Goal: Information Seeking & Learning: Learn about a topic

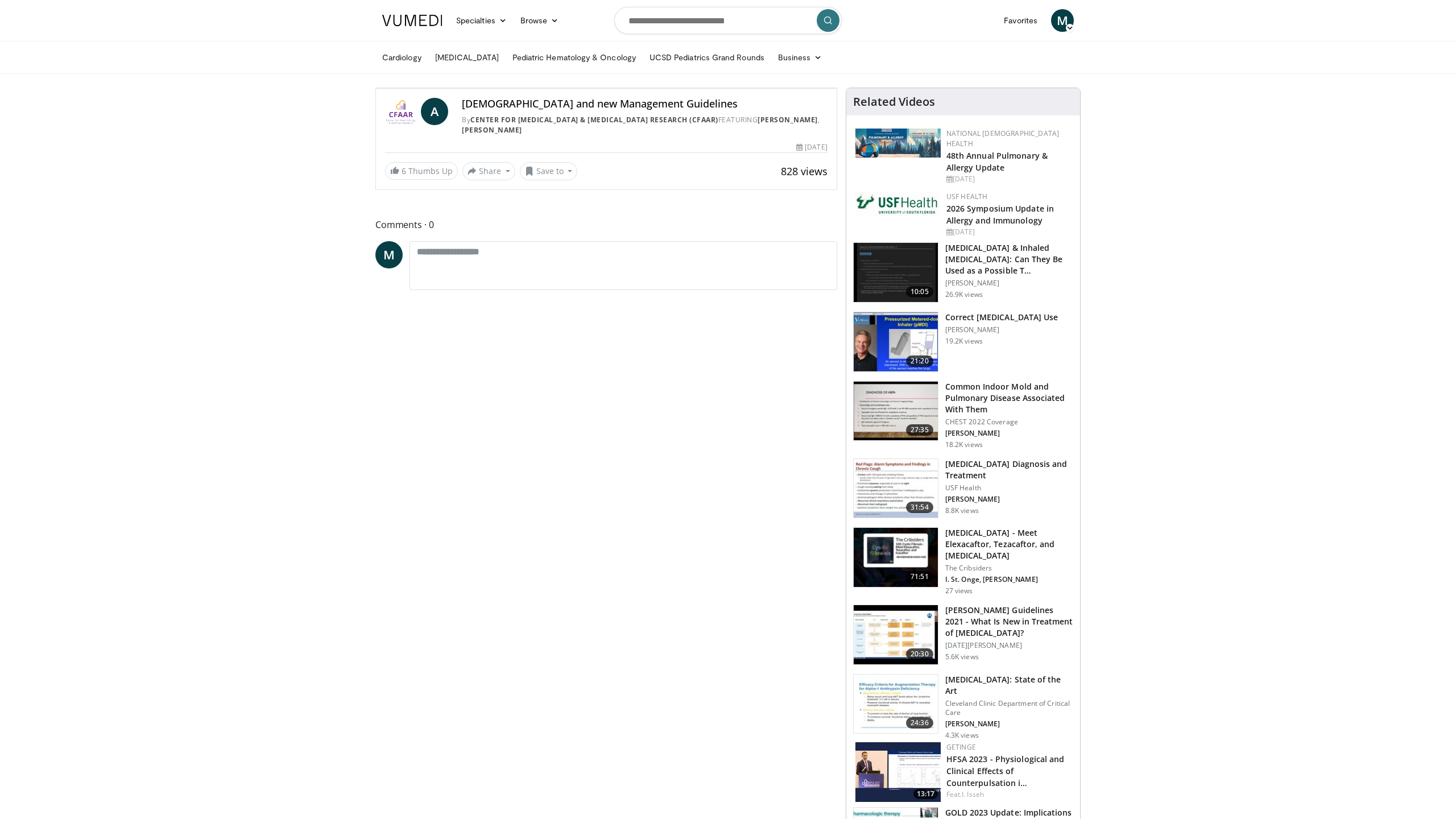
click at [661, 88] on div "20 seconds Tap to unmute" at bounding box center [606, 88] width 460 height 0
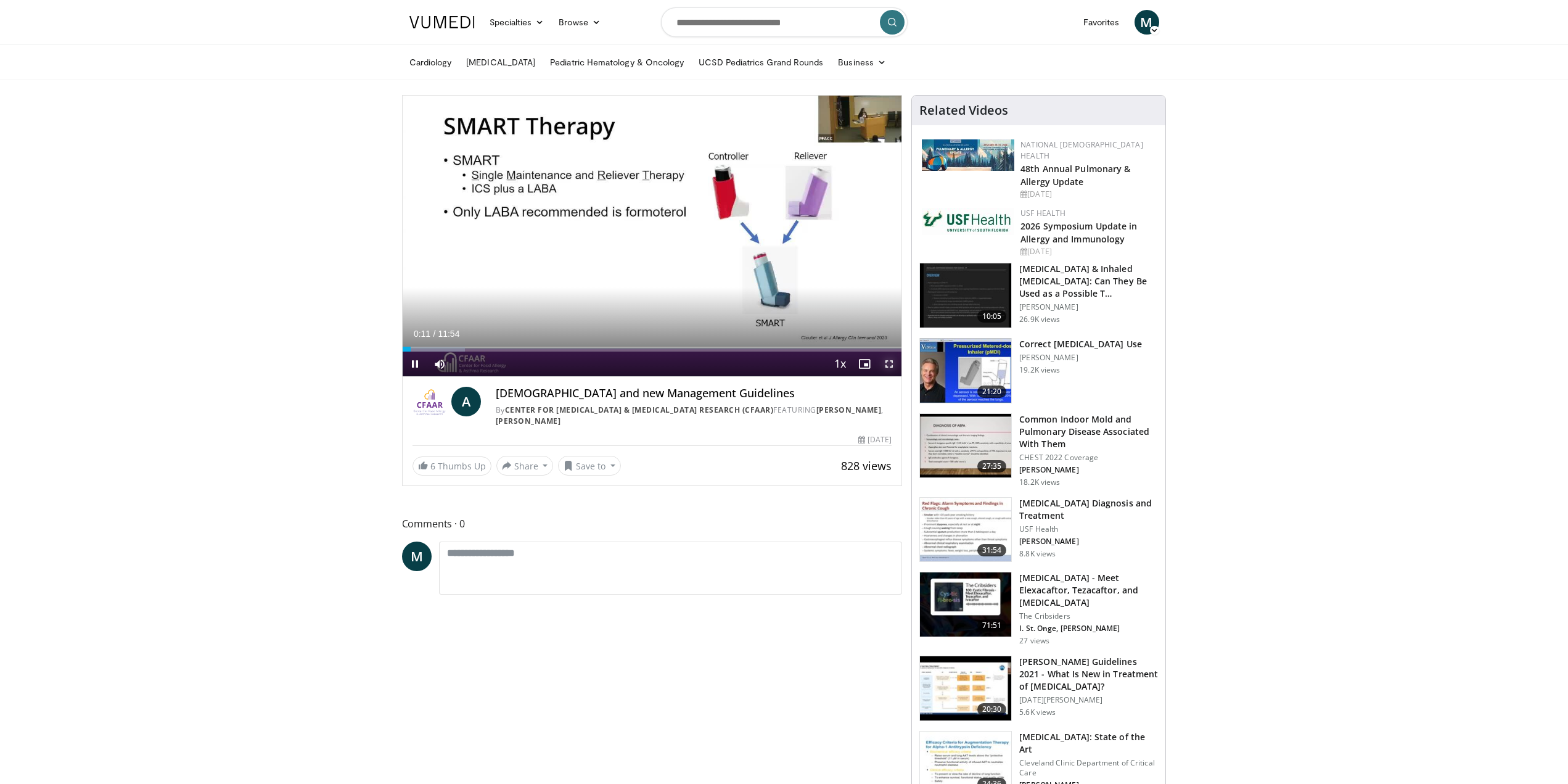
click at [896, 365] on span "Video Player" at bounding box center [889, 364] width 25 height 25
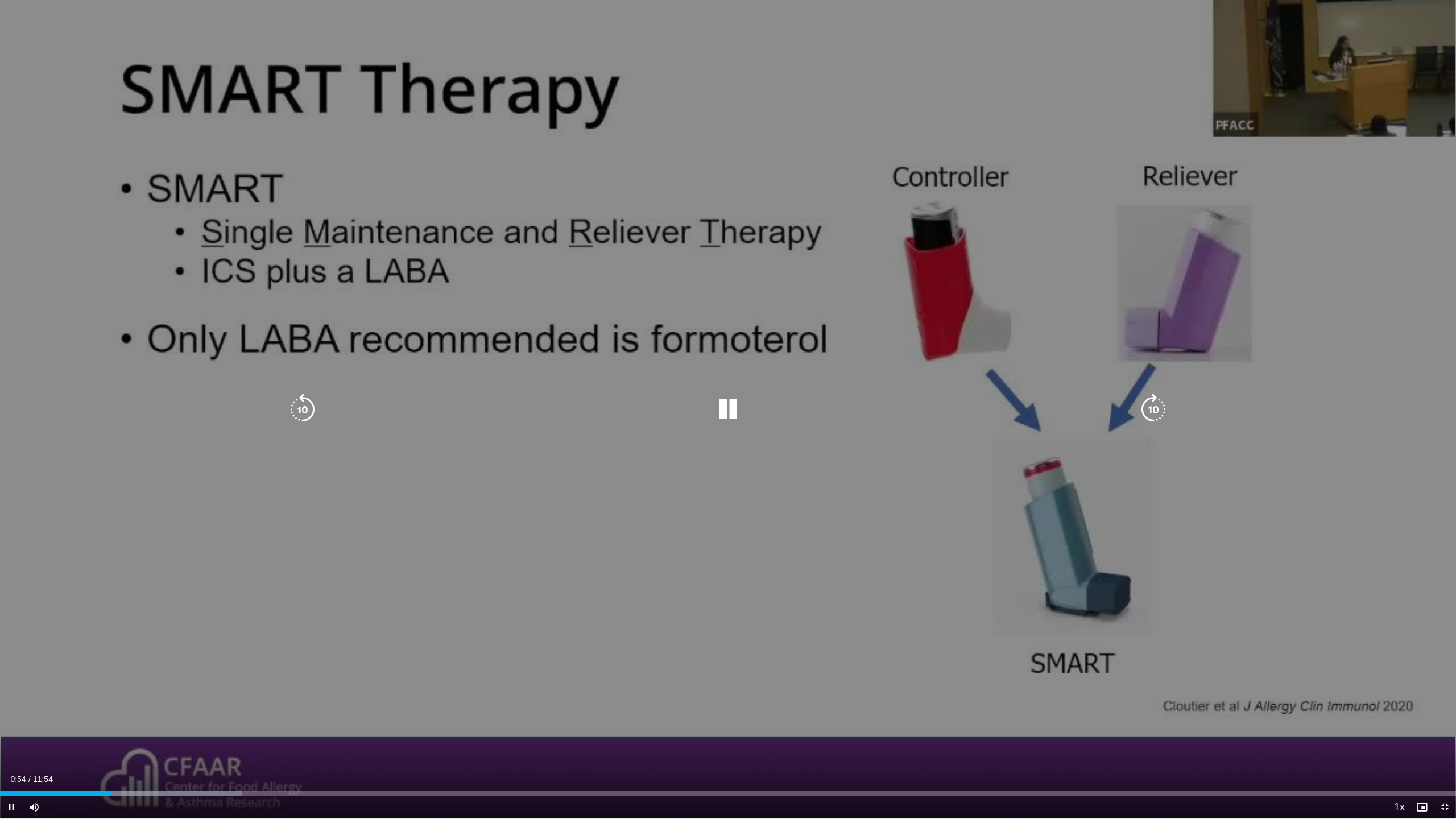
click at [727, 404] on icon "Video Player" at bounding box center [728, 410] width 32 height 32
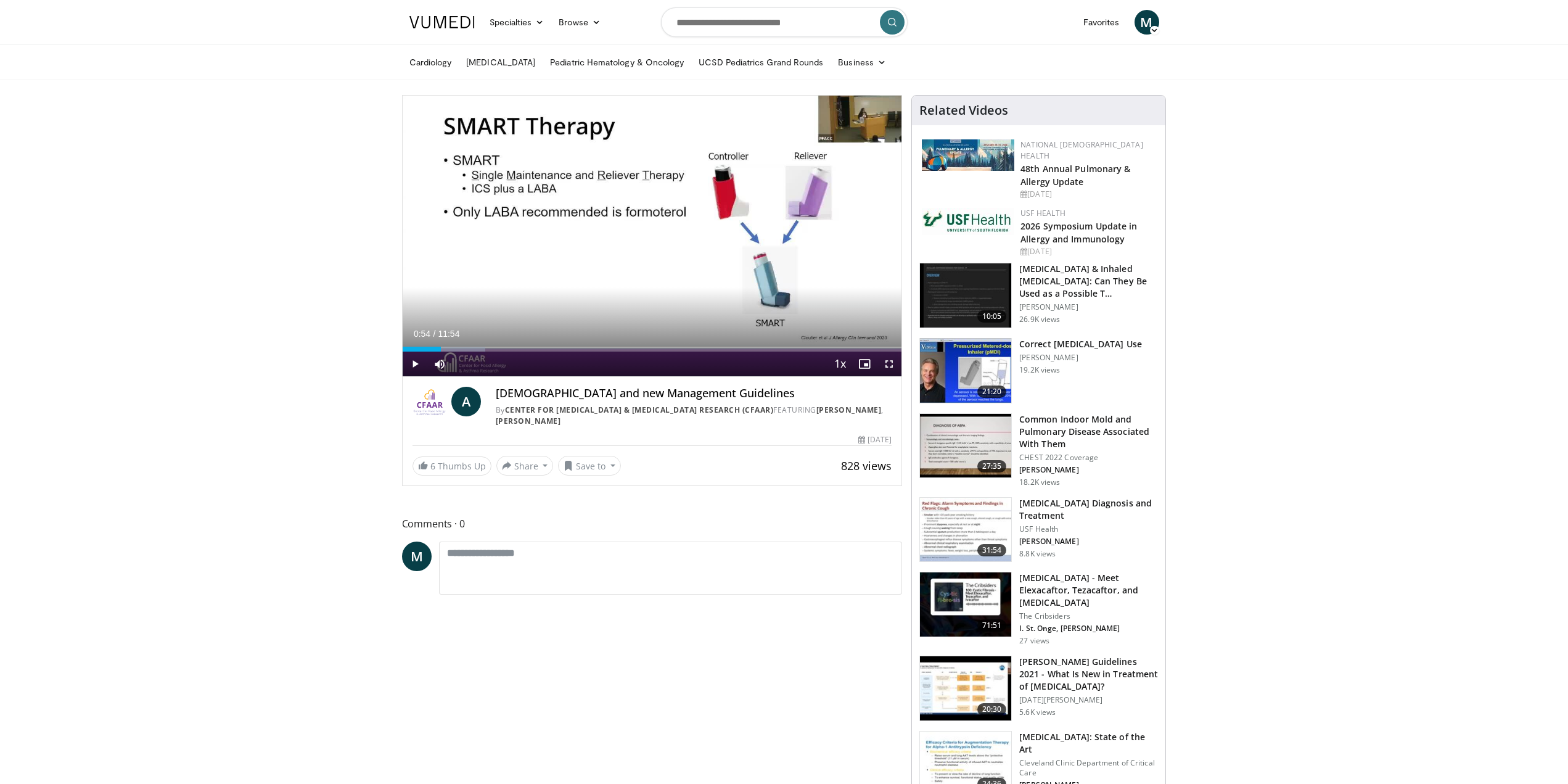
click at [895, 367] on span "Video Player" at bounding box center [889, 364] width 25 height 25
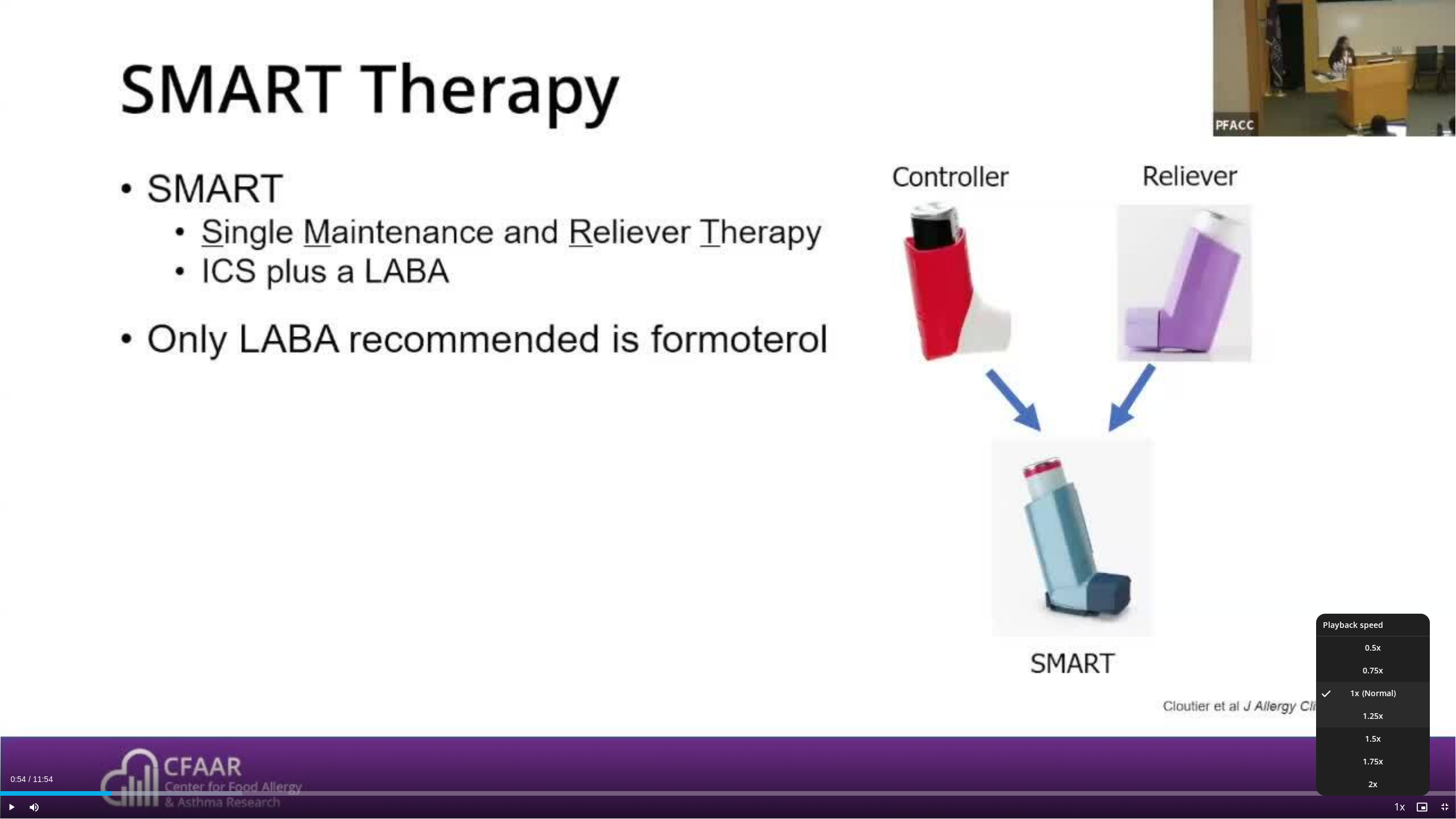
click at [1390, 717] on li "1.25x" at bounding box center [1372, 716] width 114 height 23
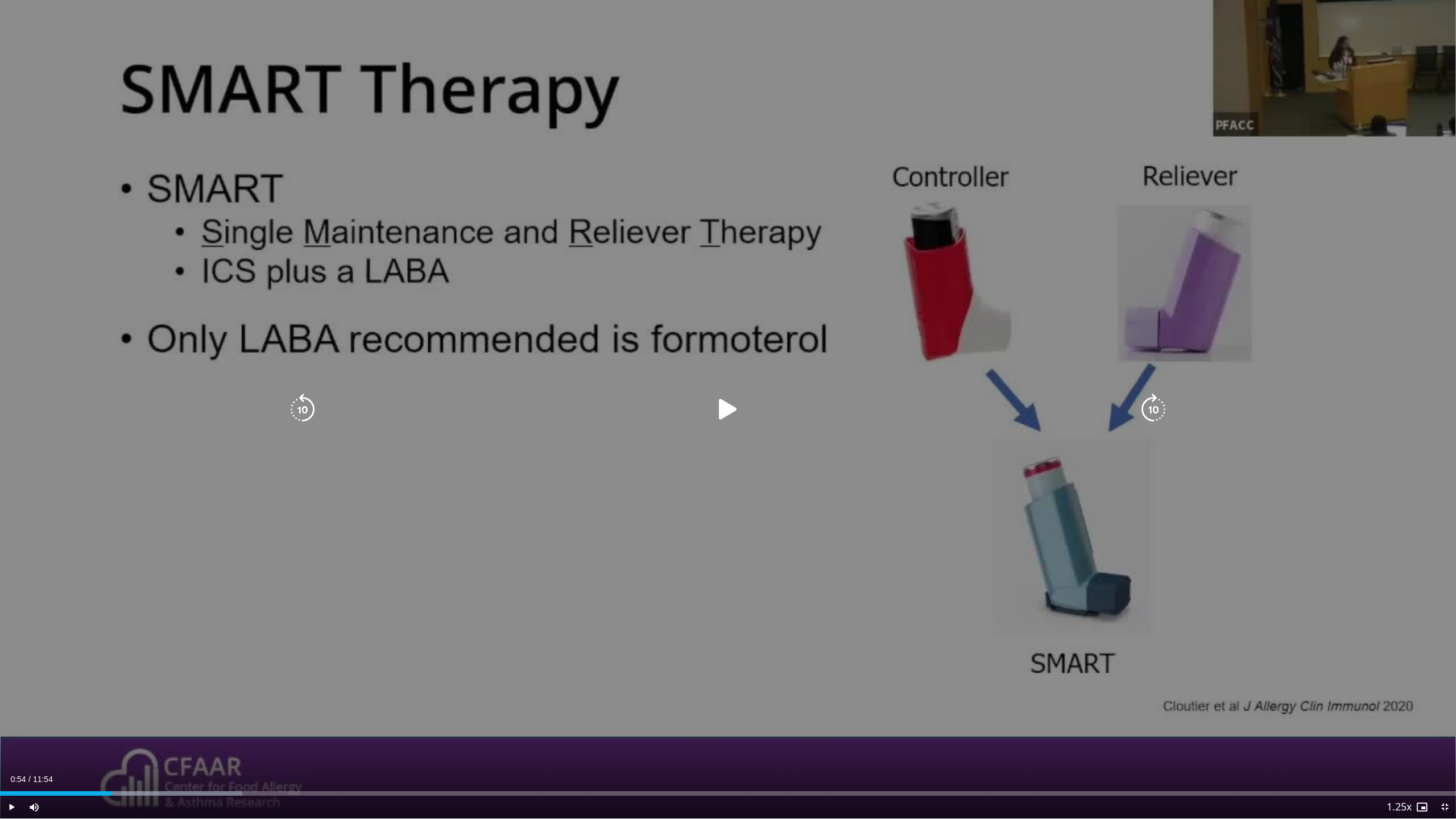
click at [724, 403] on icon "Video Player" at bounding box center [728, 410] width 32 height 32
click at [721, 409] on icon "Video Player" at bounding box center [728, 410] width 32 height 32
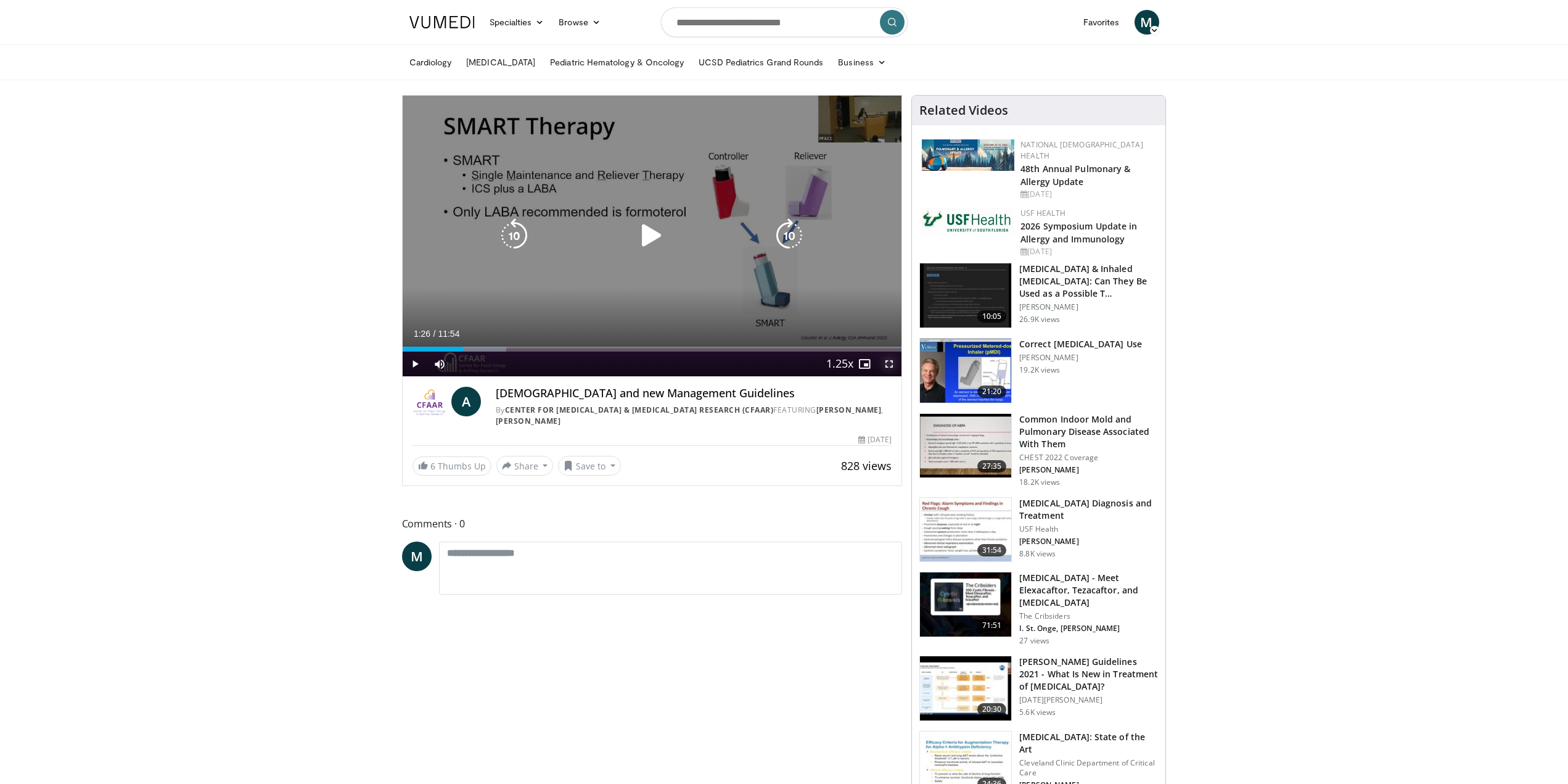
drag, startPoint x: 890, startPoint y: 361, endPoint x: 885, endPoint y: 430, distance: 69.2
click at [890, 361] on span "Video Player" at bounding box center [889, 364] width 25 height 25
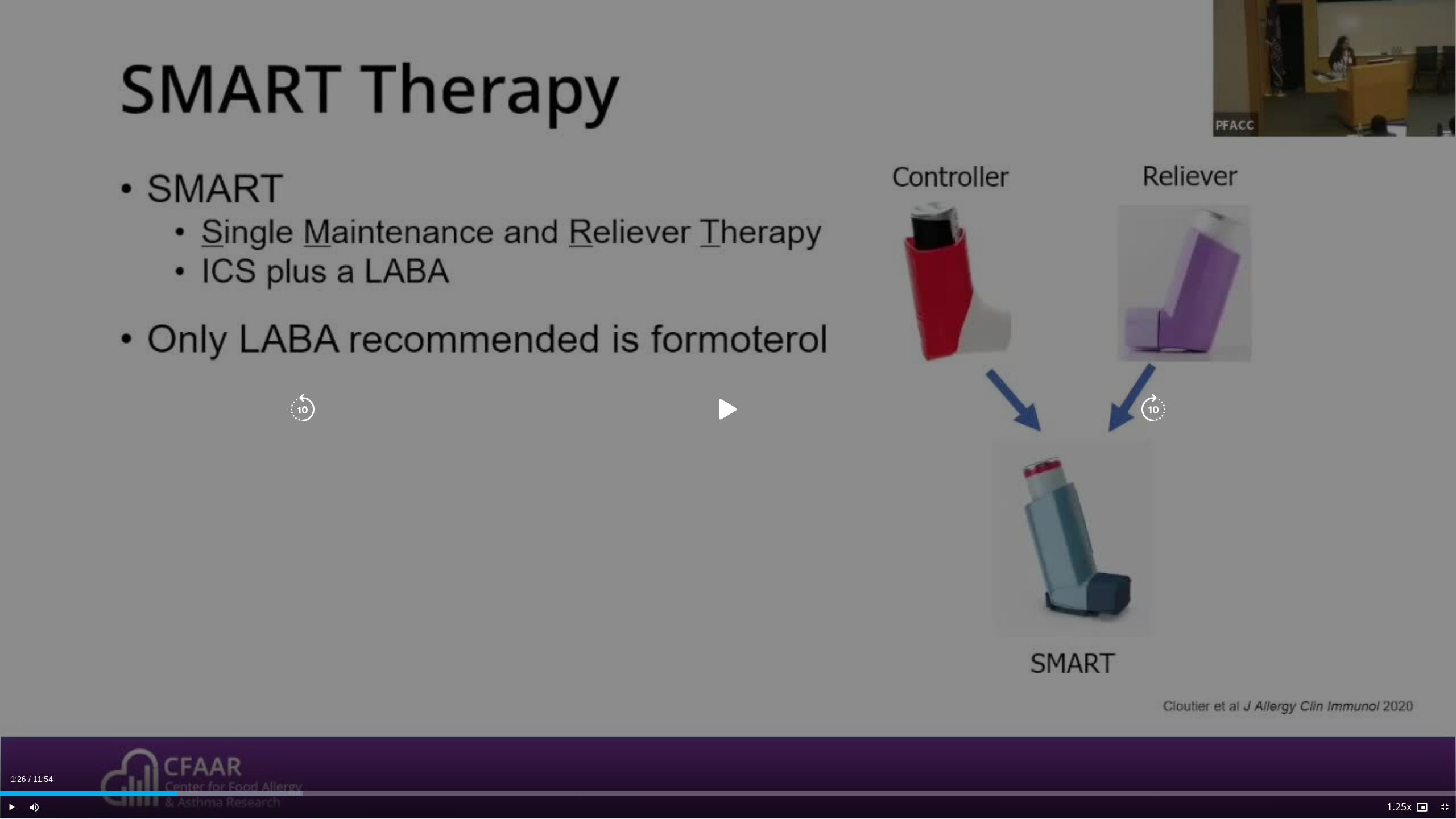
click at [723, 409] on icon "Video Player" at bounding box center [728, 410] width 32 height 32
click at [737, 410] on icon "Video Player" at bounding box center [728, 410] width 32 height 32
click at [297, 401] on icon "Video Player" at bounding box center [302, 410] width 32 height 32
click at [305, 405] on icon "Video Player" at bounding box center [302, 410] width 32 height 32
click at [732, 406] on icon "Video Player" at bounding box center [728, 410] width 32 height 32
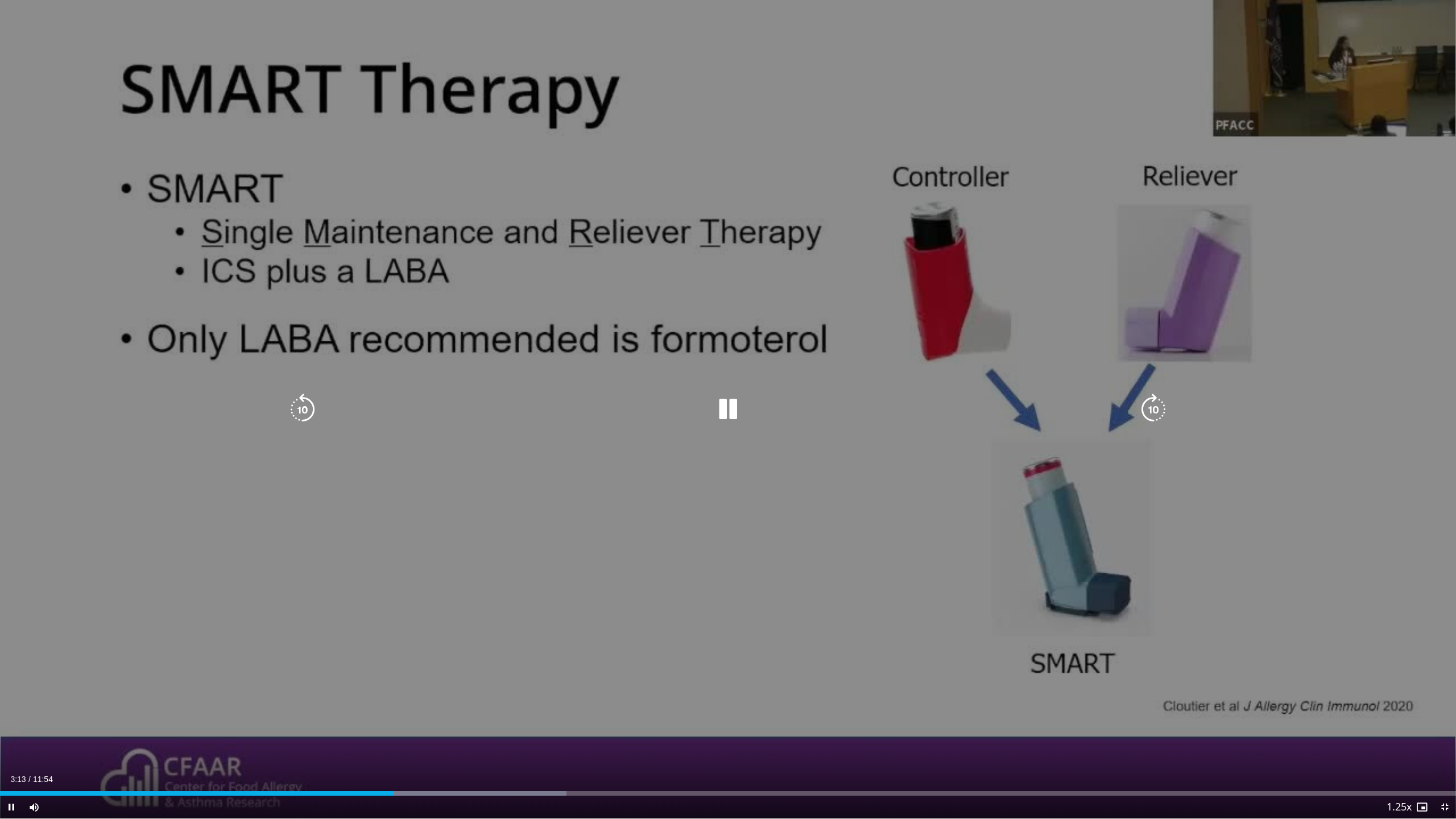
click at [311, 412] on icon "Video Player" at bounding box center [302, 410] width 32 height 32
click at [293, 405] on icon "Video Player" at bounding box center [302, 410] width 32 height 32
click at [298, 406] on icon "Video Player" at bounding box center [302, 410] width 32 height 32
click at [305, 405] on icon "Video Player" at bounding box center [302, 410] width 32 height 32
click at [305, 405] on icon "Video Player" at bounding box center [302, 410] width 32 height 32
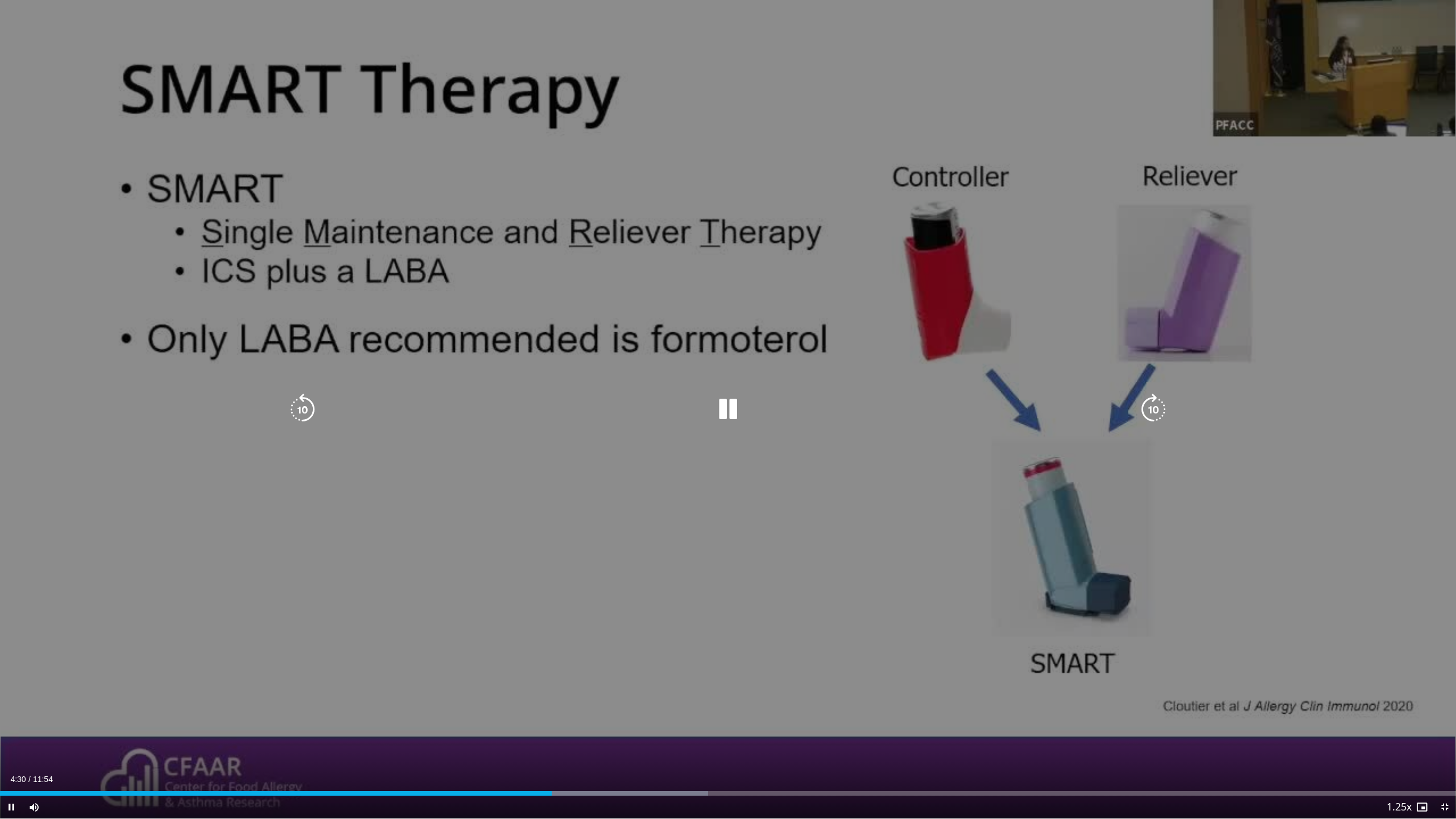
click at [723, 409] on icon "Video Player" at bounding box center [728, 410] width 32 height 32
click at [726, 413] on icon "Video Player" at bounding box center [728, 410] width 32 height 32
click at [297, 404] on icon "Video Player" at bounding box center [302, 410] width 32 height 32
click at [730, 406] on icon "Video Player" at bounding box center [728, 410] width 32 height 32
click at [720, 407] on icon "Video Player" at bounding box center [728, 410] width 32 height 32
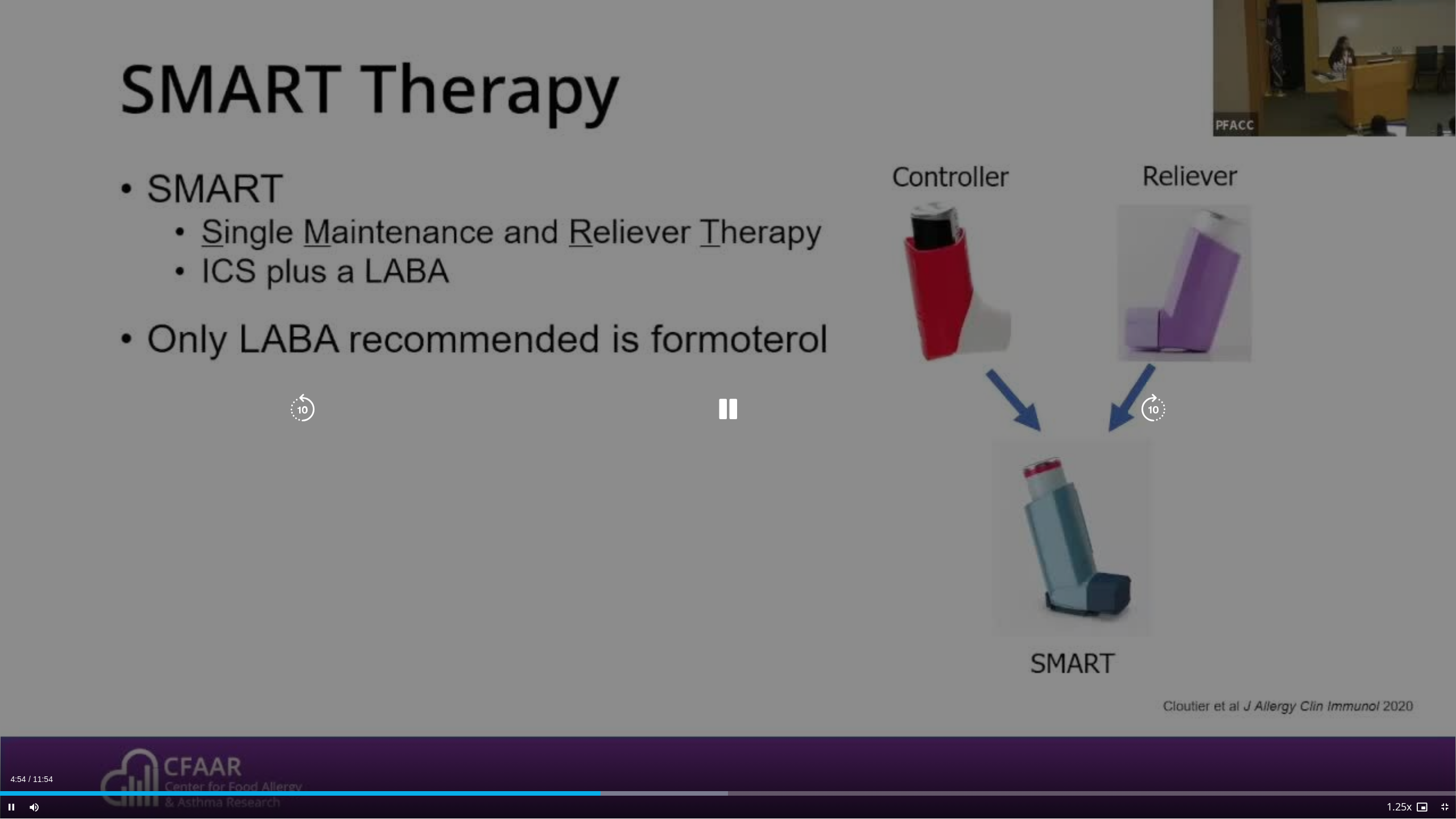
click at [723, 408] on icon "Video Player" at bounding box center [728, 410] width 32 height 32
click at [718, 405] on icon "Video Player" at bounding box center [728, 410] width 32 height 32
click at [311, 411] on icon "Video Player" at bounding box center [302, 410] width 32 height 32
click at [310, 411] on icon "Video Player" at bounding box center [302, 410] width 32 height 32
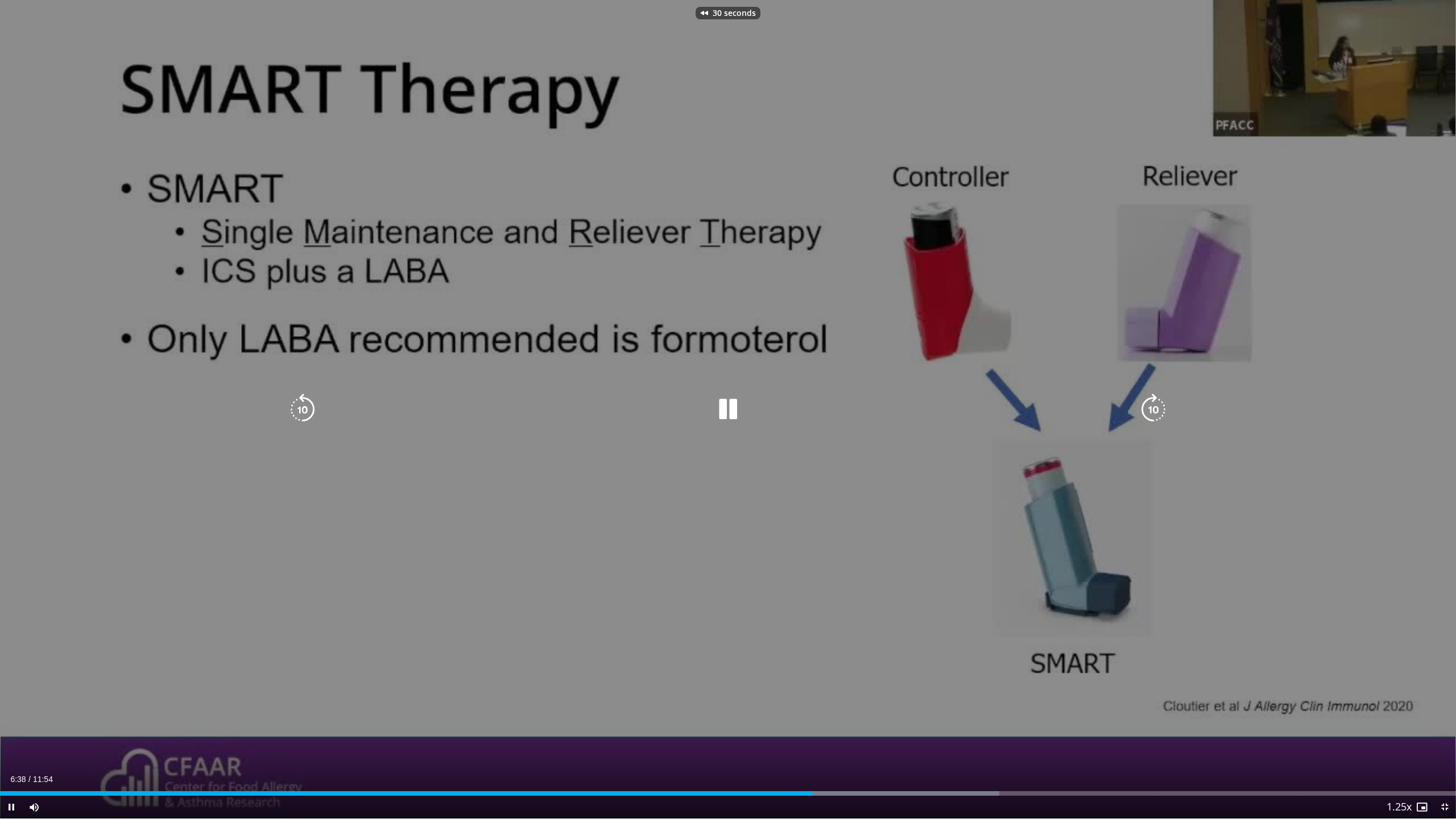
click at [310, 411] on icon "Video Player" at bounding box center [302, 410] width 32 height 32
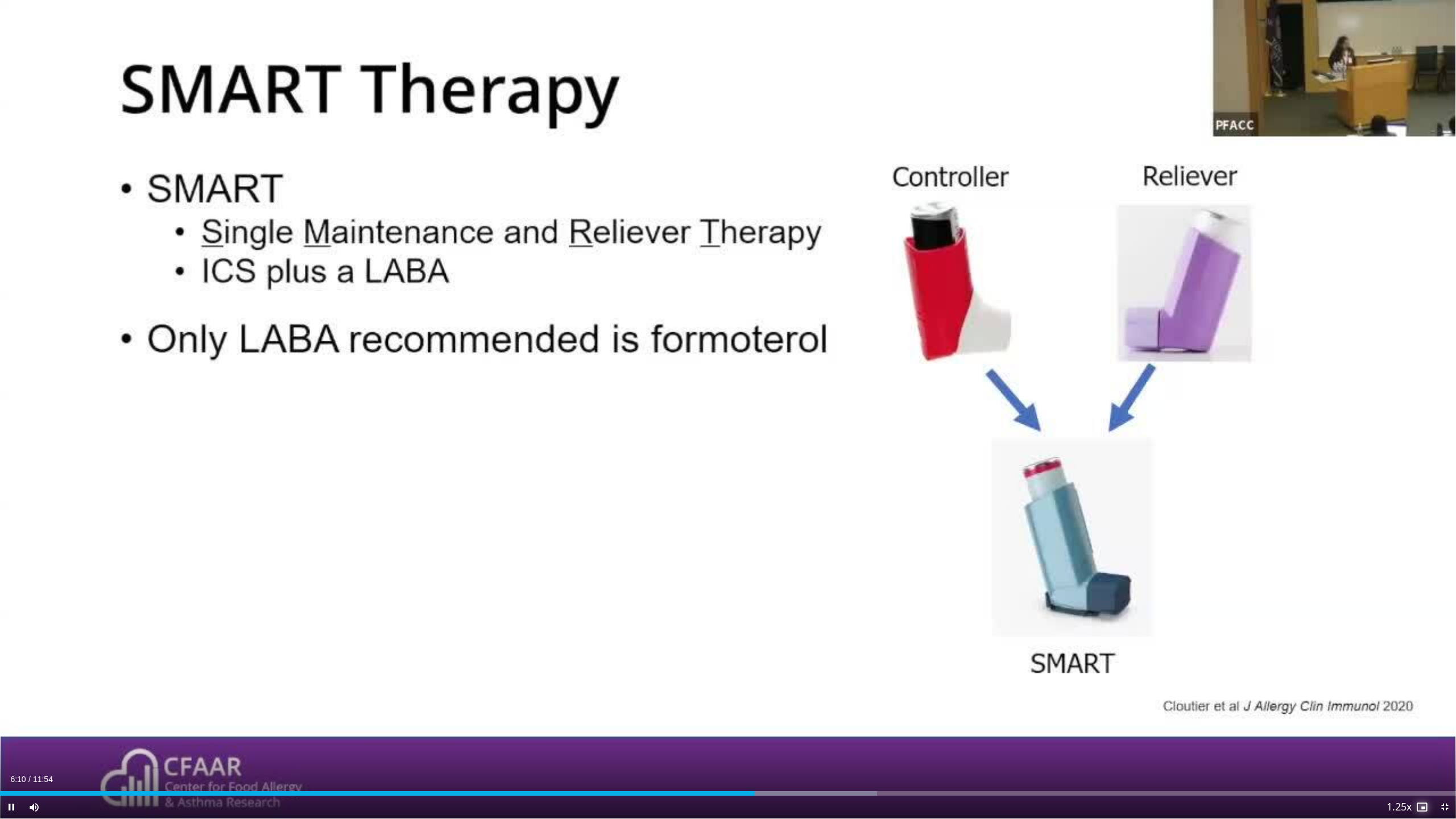
click at [1419, 808] on span "Video Player" at bounding box center [1422, 807] width 23 height 23
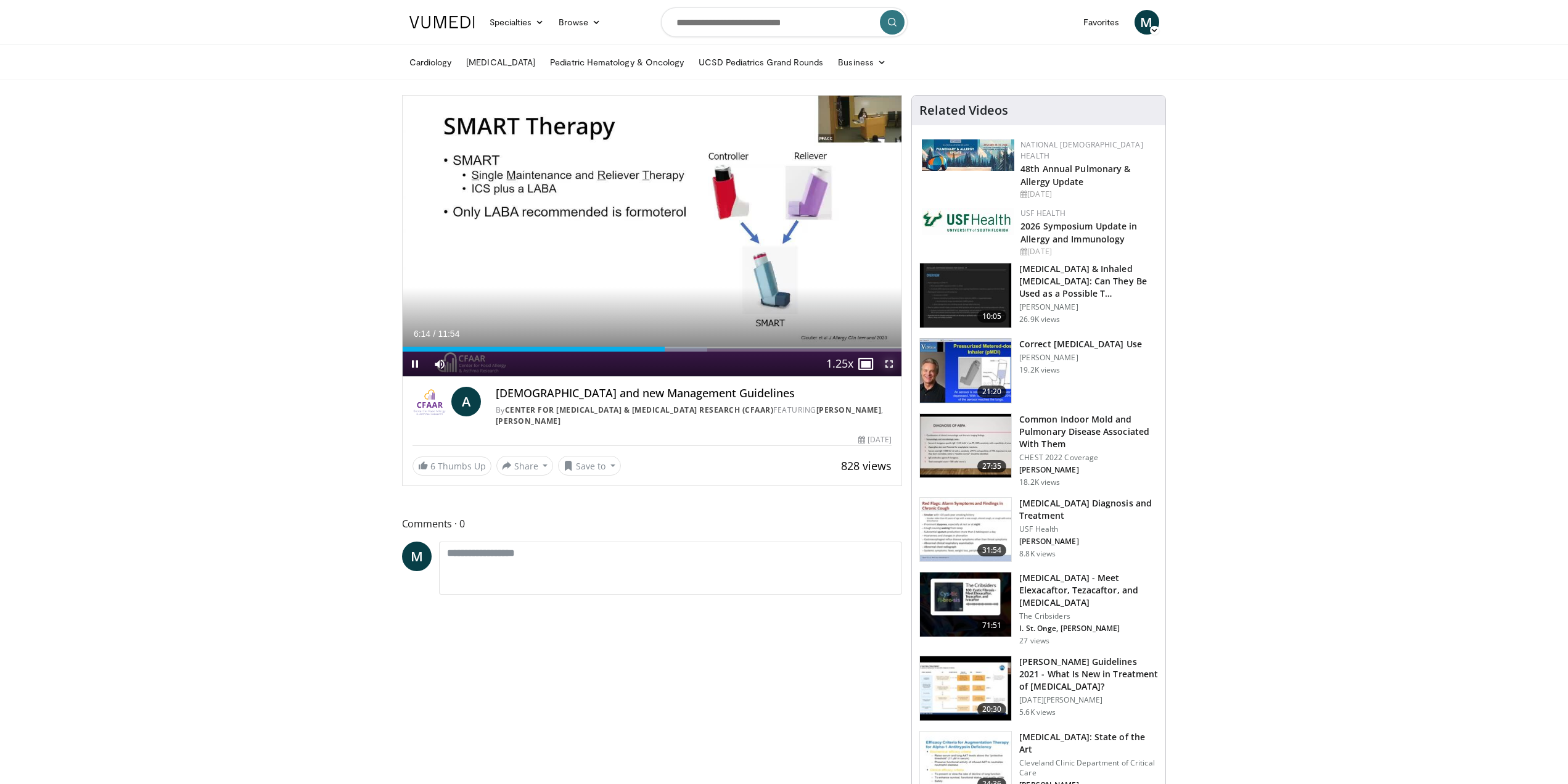
click at [890, 372] on span "Video Player" at bounding box center [889, 364] width 25 height 25
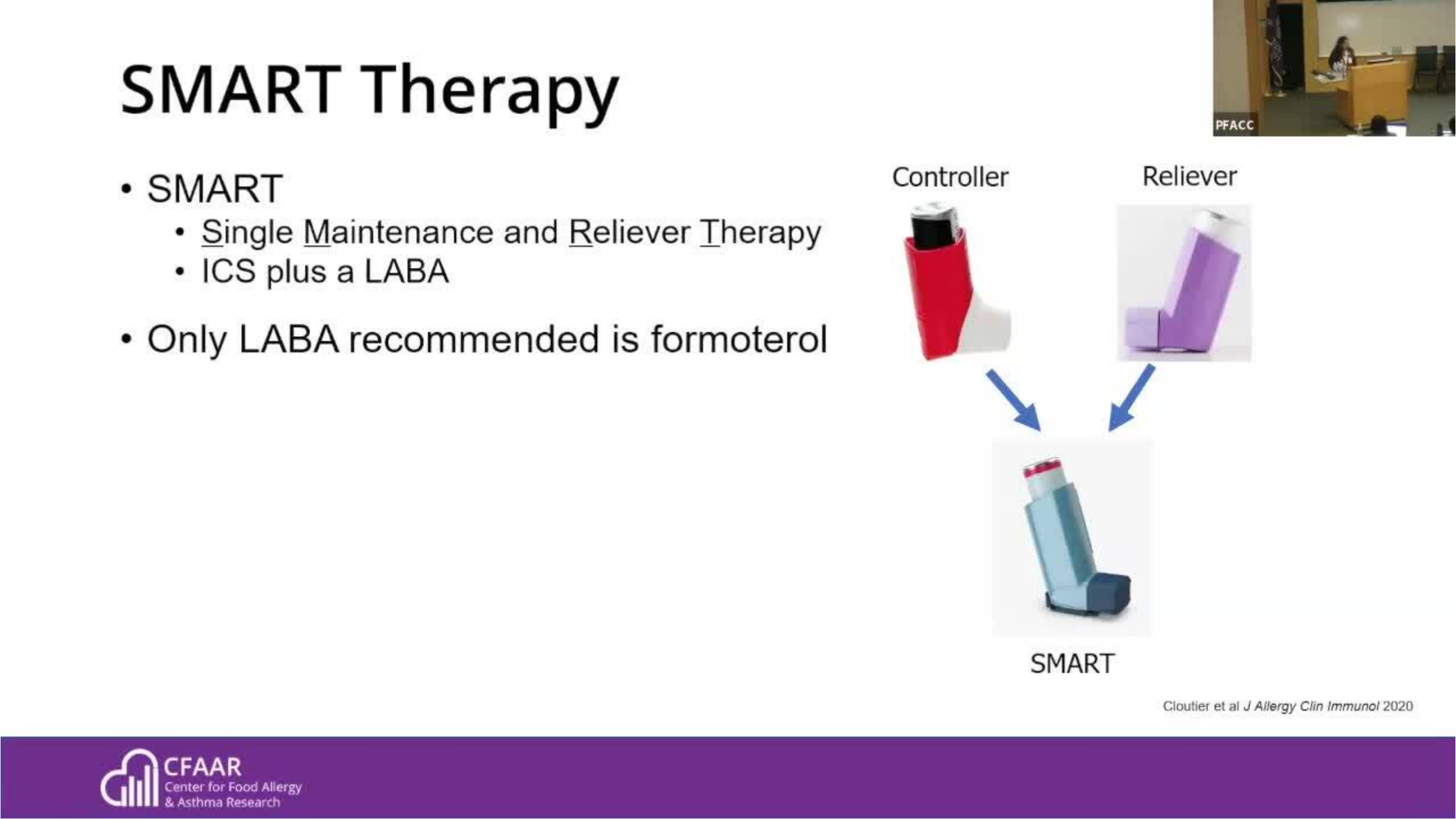
click at [1376, 694] on div "60 seconds Tap to unmute" at bounding box center [728, 409] width 1456 height 818
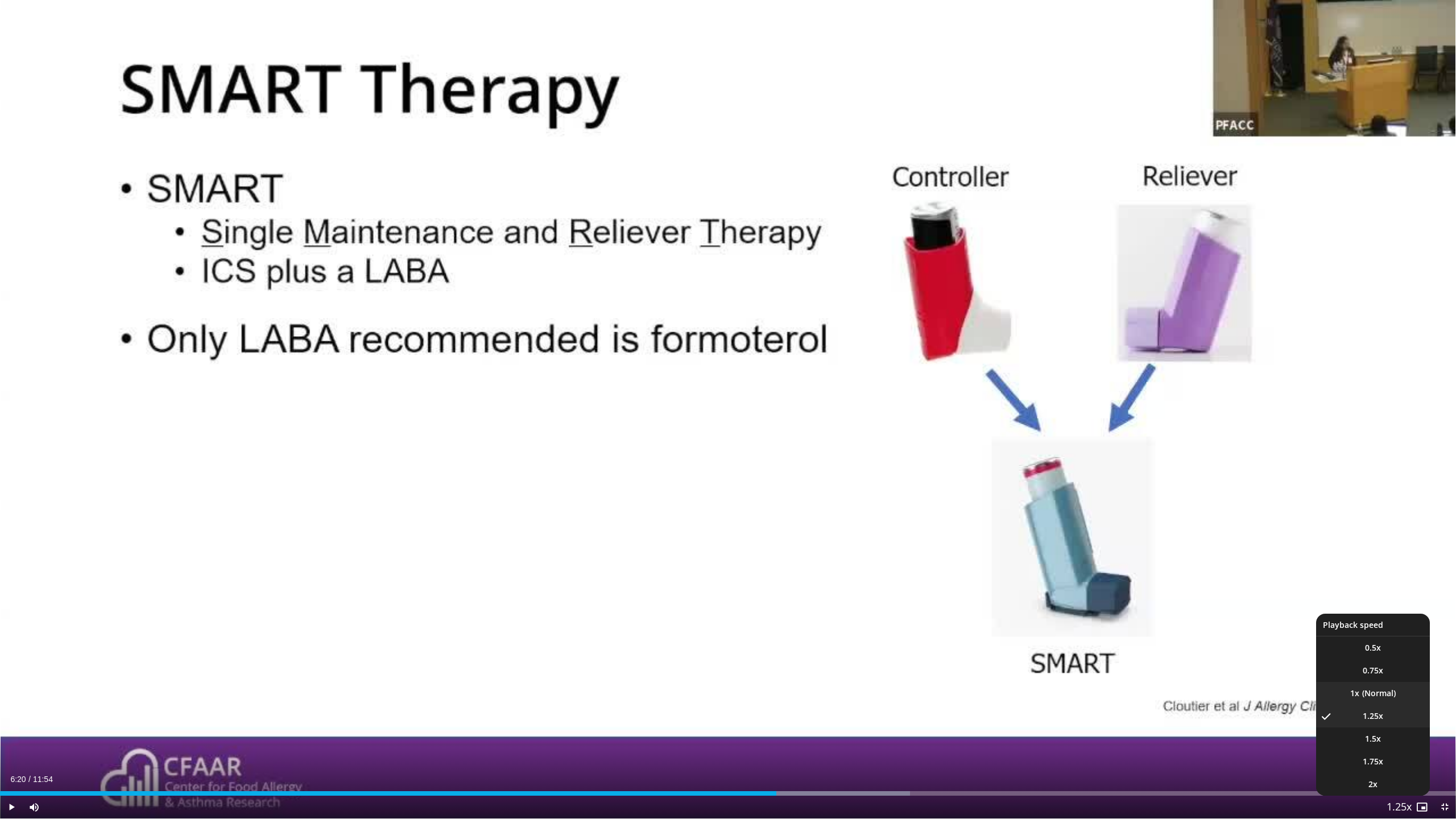
click at [1381, 693] on li "1x" at bounding box center [1372, 693] width 114 height 23
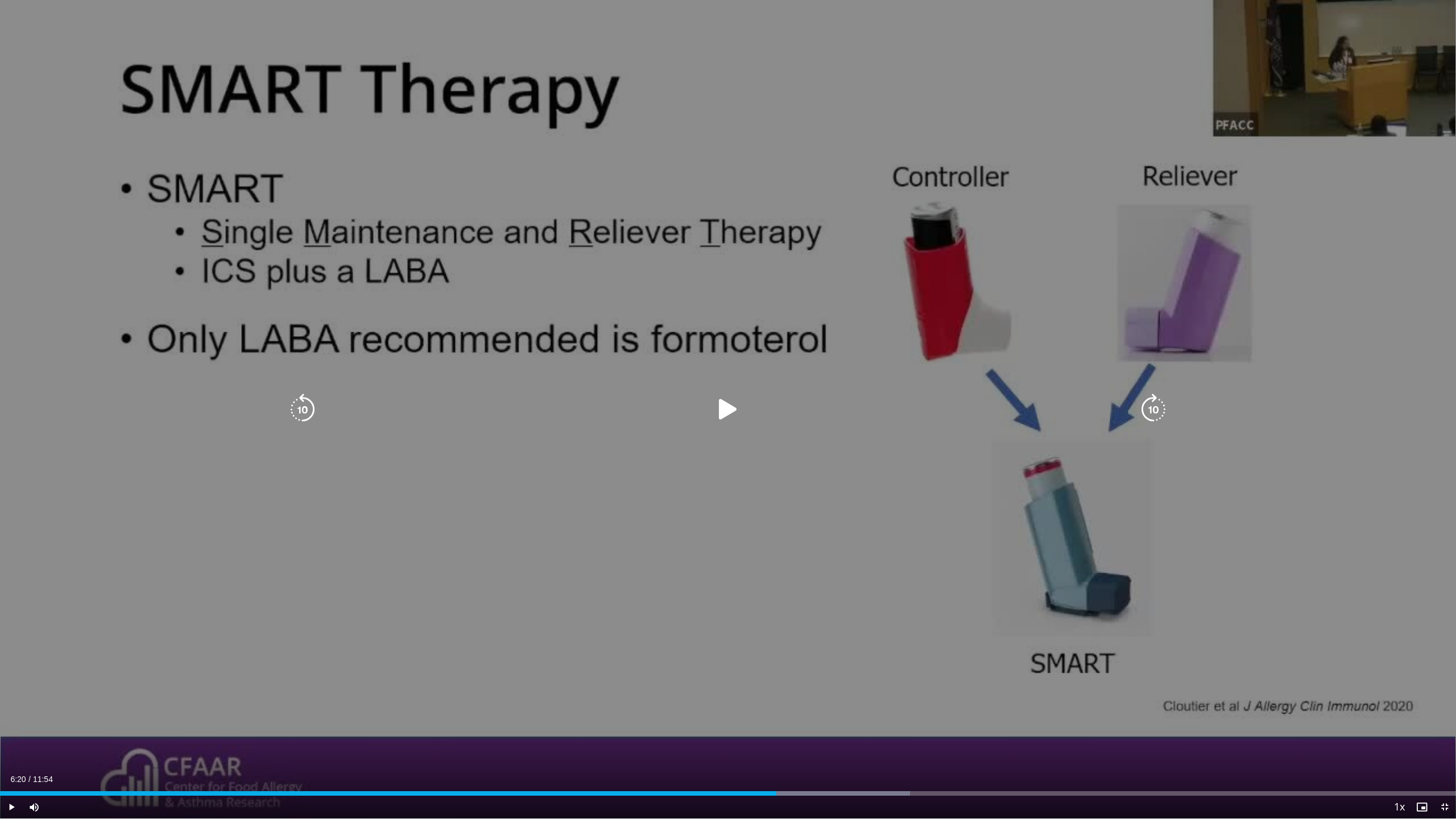
click at [705, 392] on div "60 seconds Tap to unmute" at bounding box center [728, 409] width 1456 height 818
click at [761, 530] on div "60 seconds Tap to unmute" at bounding box center [728, 409] width 1456 height 818
click at [736, 440] on div "60 seconds Tap to unmute" at bounding box center [728, 409] width 1456 height 818
click at [732, 410] on icon "Video Player" at bounding box center [728, 410] width 32 height 32
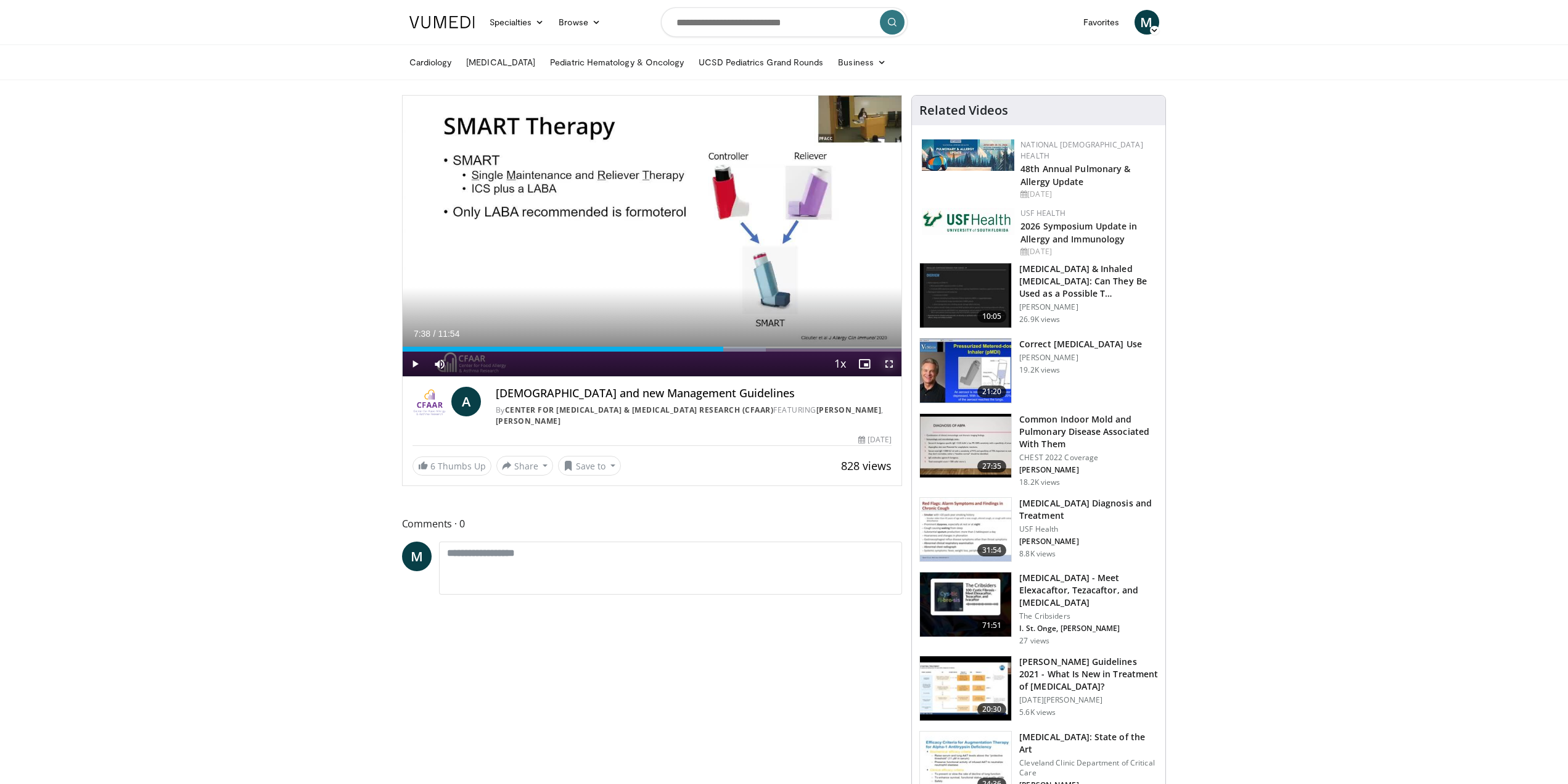
click at [889, 368] on span "Video Player" at bounding box center [889, 364] width 25 height 25
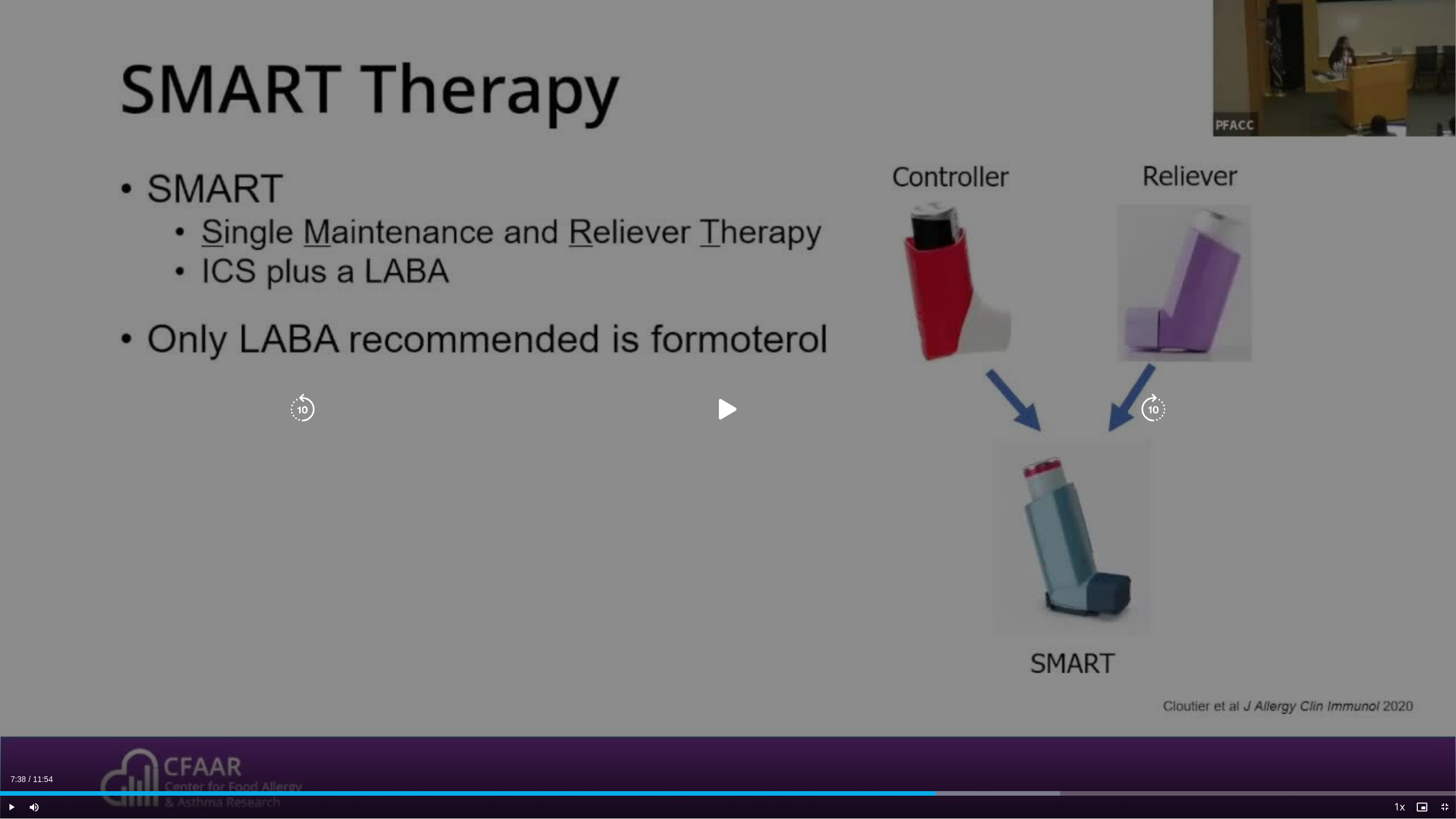
click at [726, 410] on icon "Video Player" at bounding box center [728, 410] width 32 height 32
drag, startPoint x: 1309, startPoint y: 795, endPoint x: 1298, endPoint y: 794, distance: 11.0
click at [1291, 796] on div "Current Time 10:42 / Duration 11:54 Pause Skip Backward Skip Forward Mute 0% Lo…" at bounding box center [728, 807] width 1456 height 23
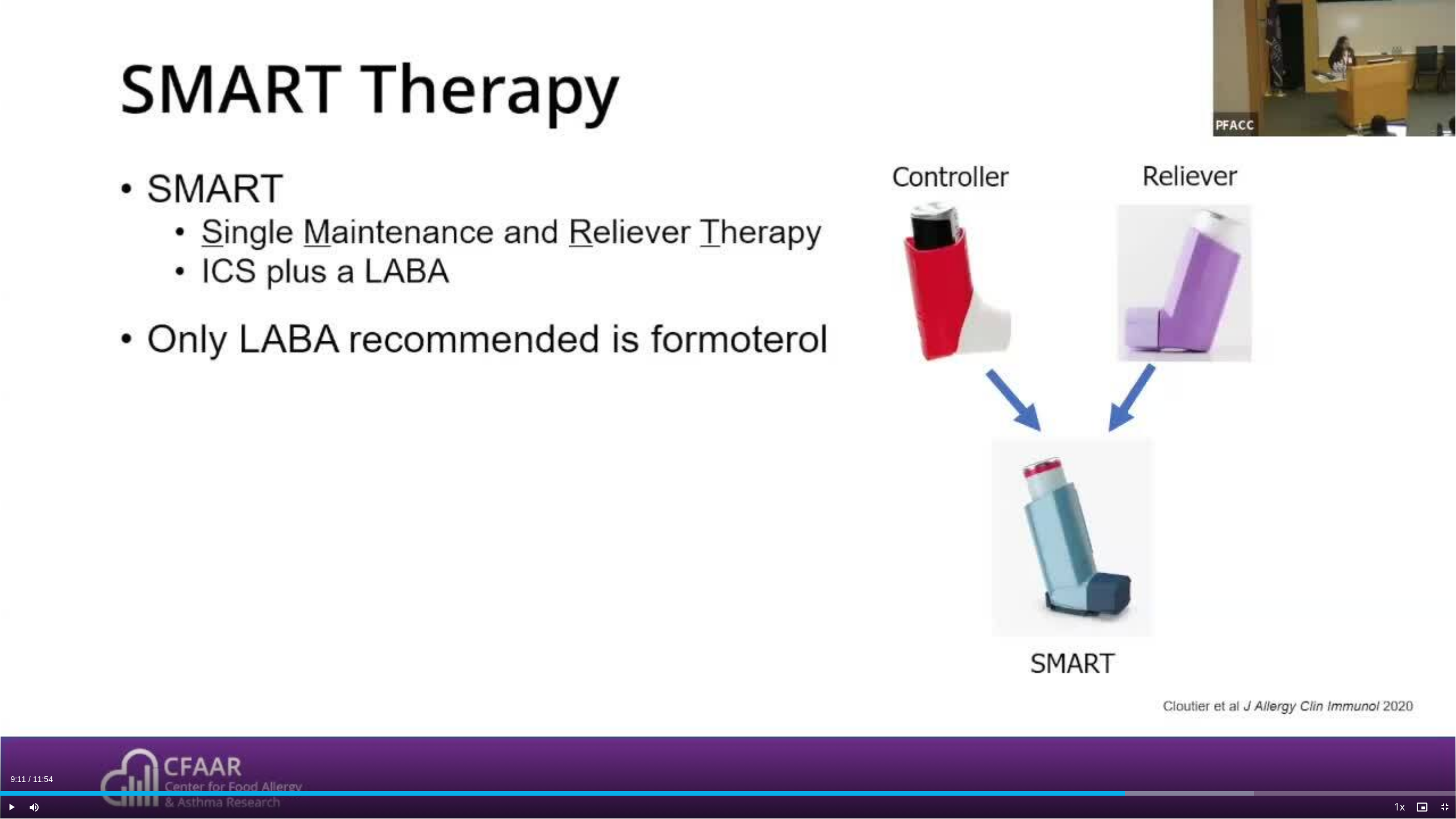
drag, startPoint x: 1314, startPoint y: 793, endPoint x: 1125, endPoint y: 802, distance: 189.2
click at [1125, 802] on div "Current Time 9:11 / Duration 11:54 Play Skip Backward Skip Forward Mute 0% Load…" at bounding box center [728, 807] width 1456 height 23
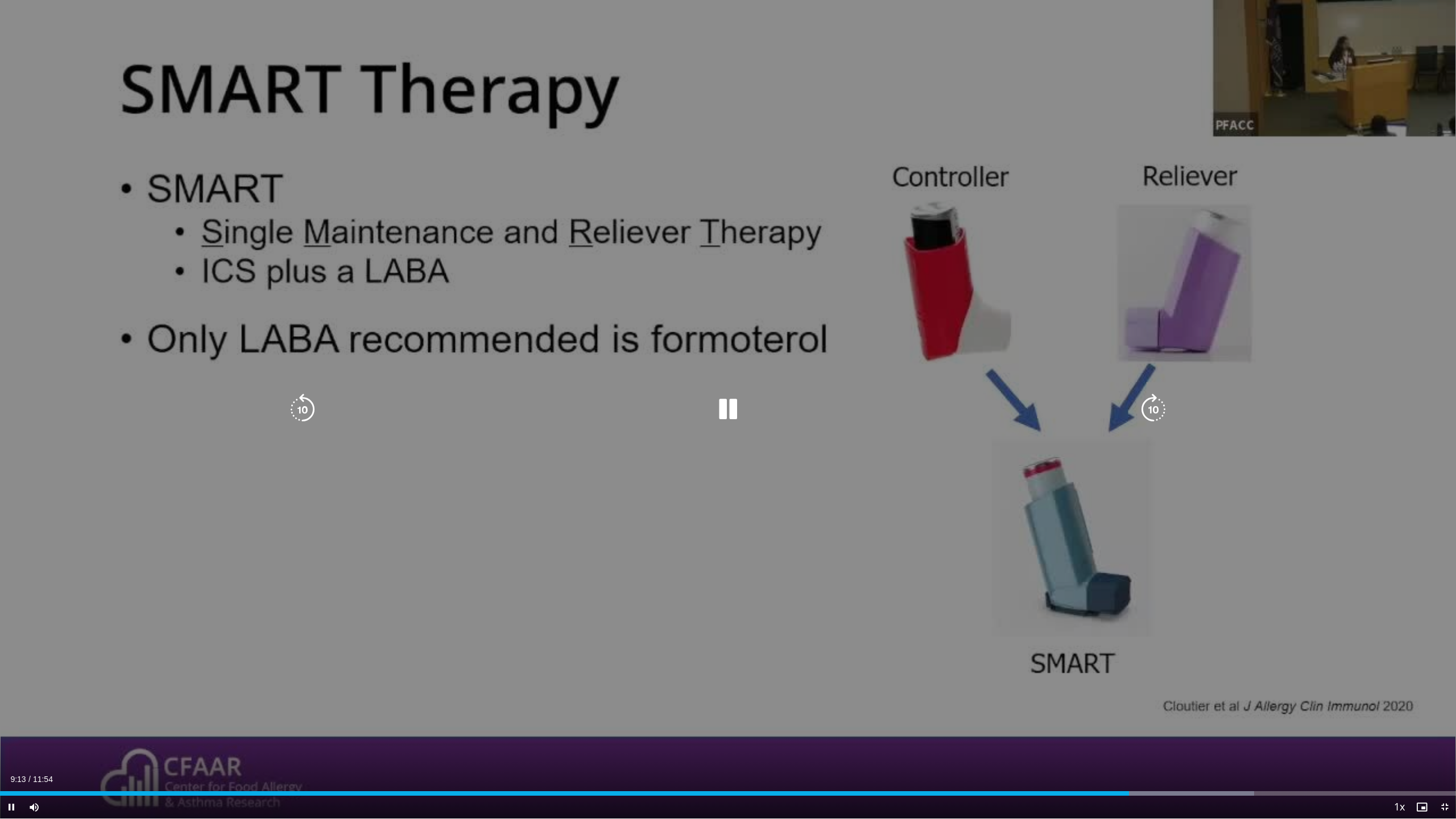
click at [725, 410] on icon "Video Player" at bounding box center [728, 410] width 32 height 32
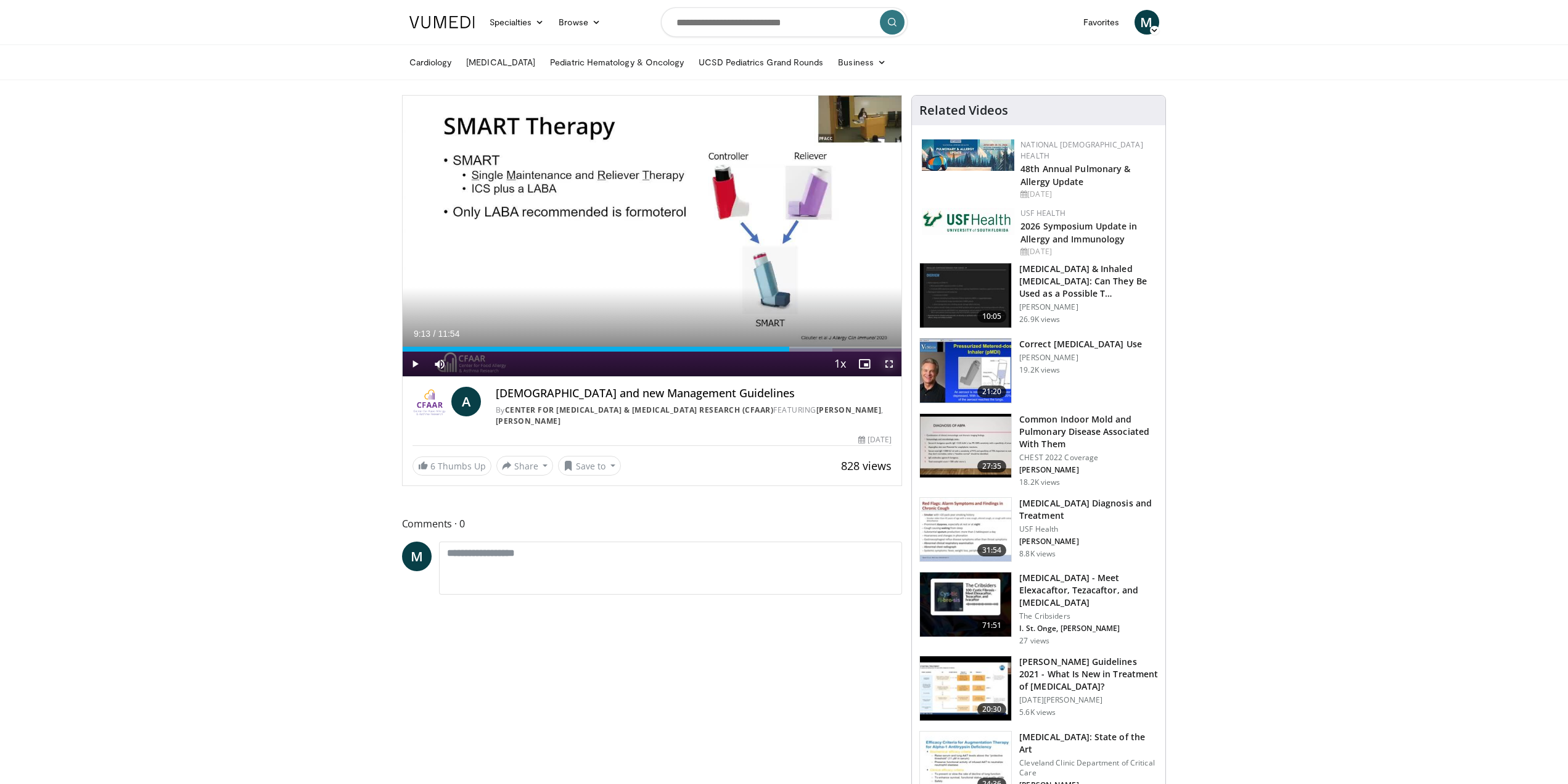
click at [890, 363] on span "Video Player" at bounding box center [889, 364] width 25 height 25
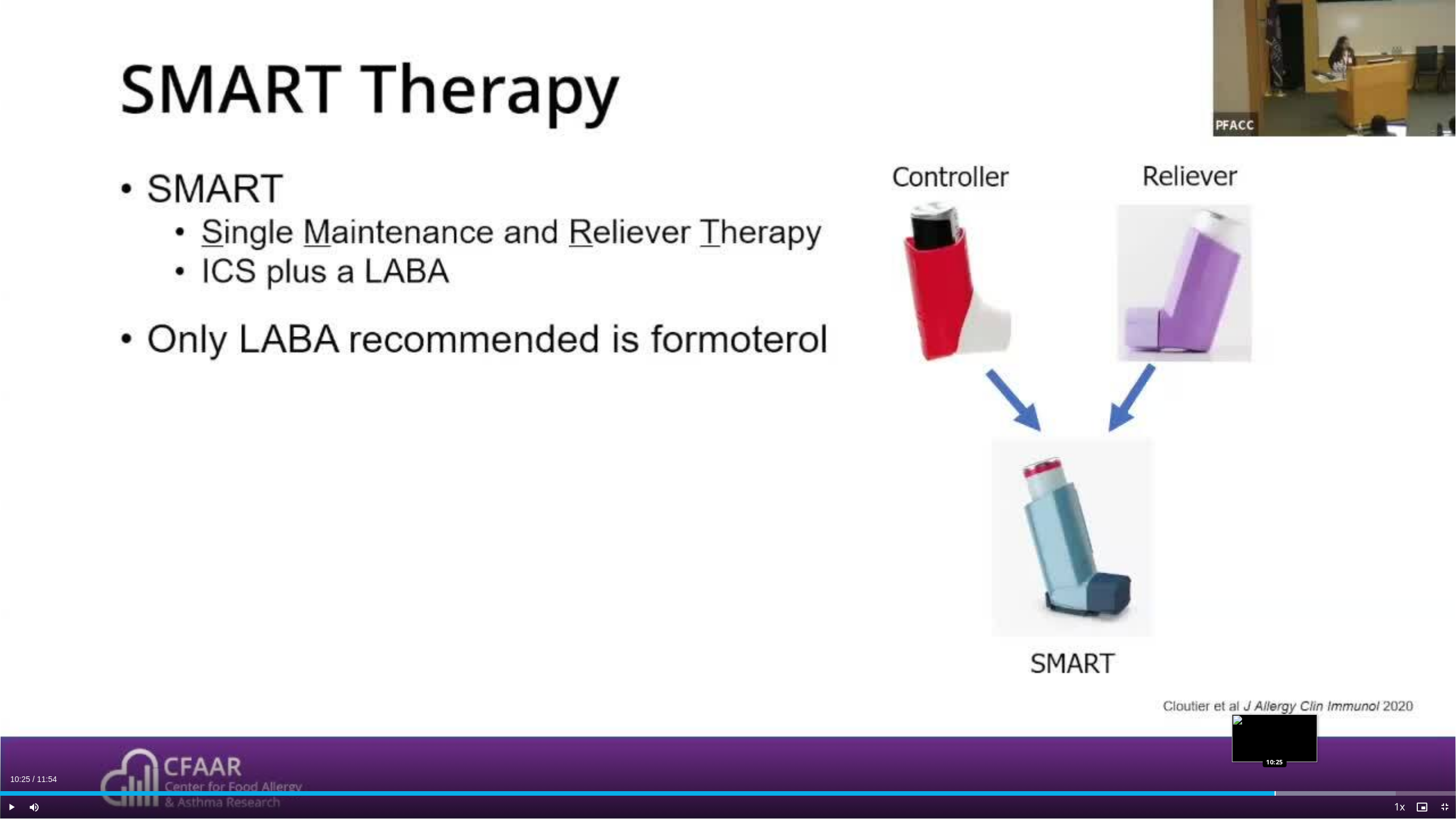
drag, startPoint x: 1125, startPoint y: 793, endPoint x: 1275, endPoint y: 792, distance: 150.0
click at [1275, 792] on div "Progress Bar" at bounding box center [1275, 793] width 1 height 4
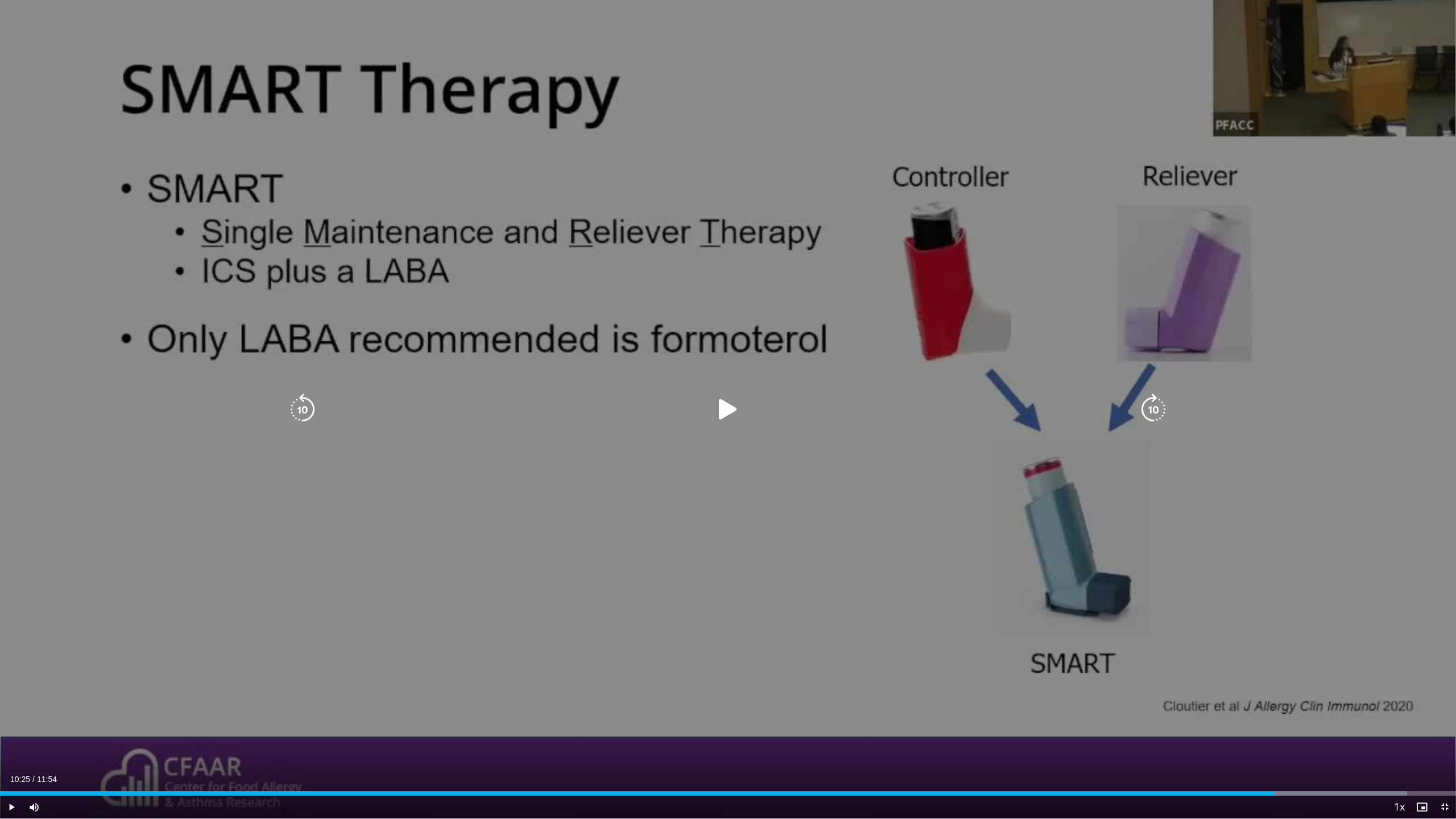
click at [727, 402] on icon "Video Player" at bounding box center [728, 410] width 32 height 32
click at [1145, 406] on icon "Video Player" at bounding box center [1153, 410] width 32 height 32
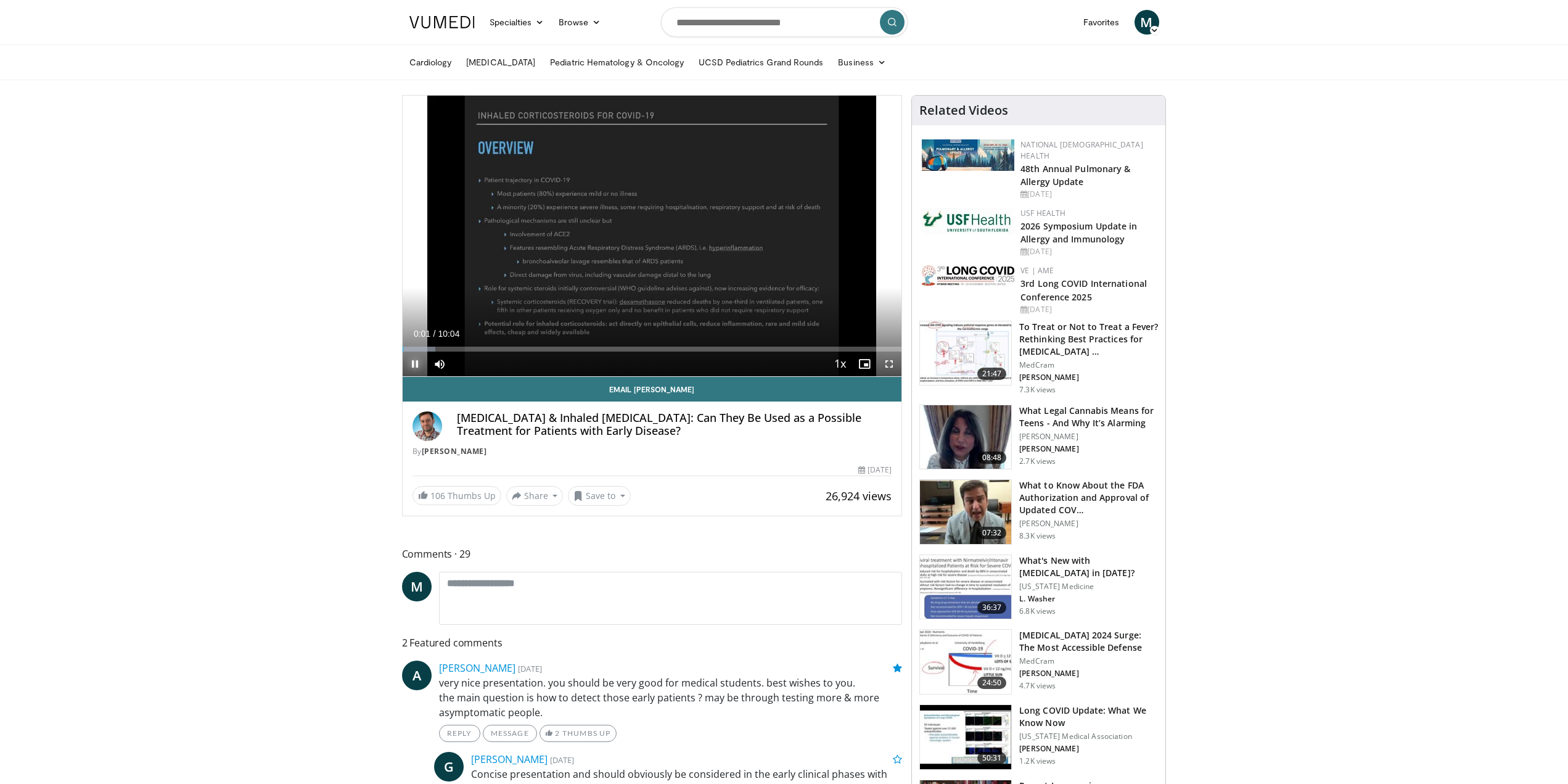
click at [411, 360] on span "Video Player" at bounding box center [415, 364] width 25 height 25
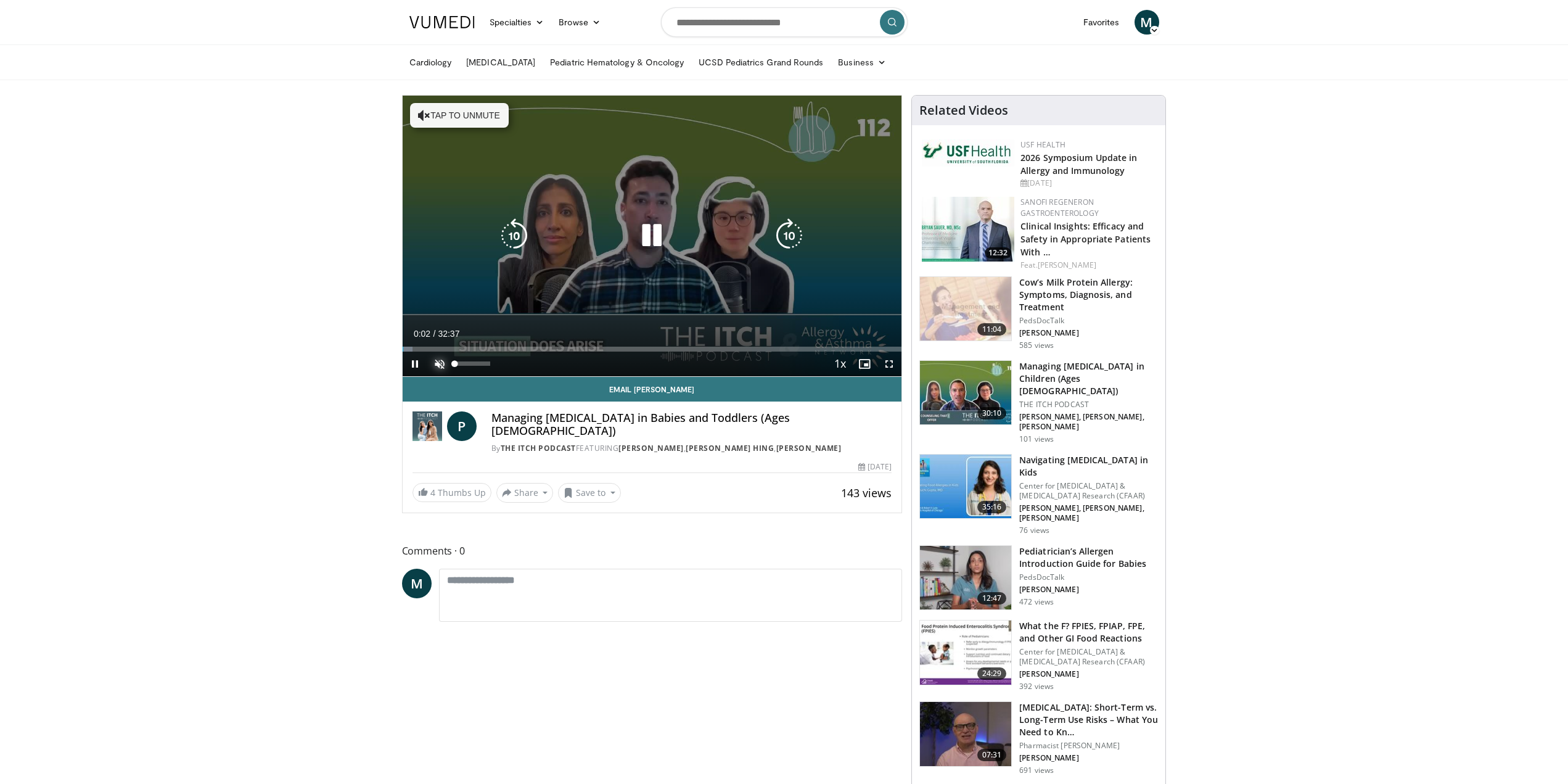
click at [437, 361] on span "Video Player" at bounding box center [440, 364] width 25 height 25
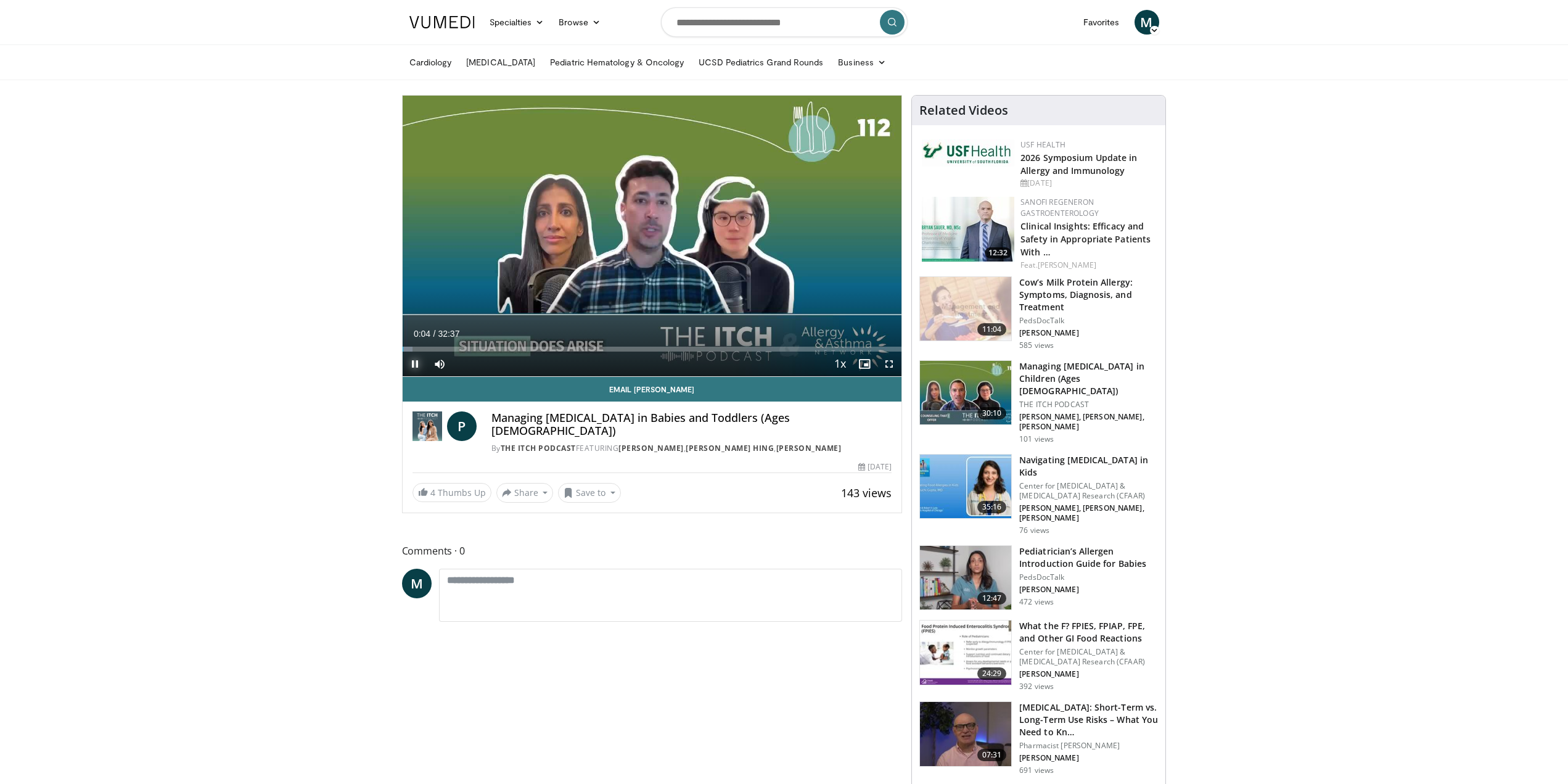
click at [412, 362] on span "Video Player" at bounding box center [415, 364] width 25 height 25
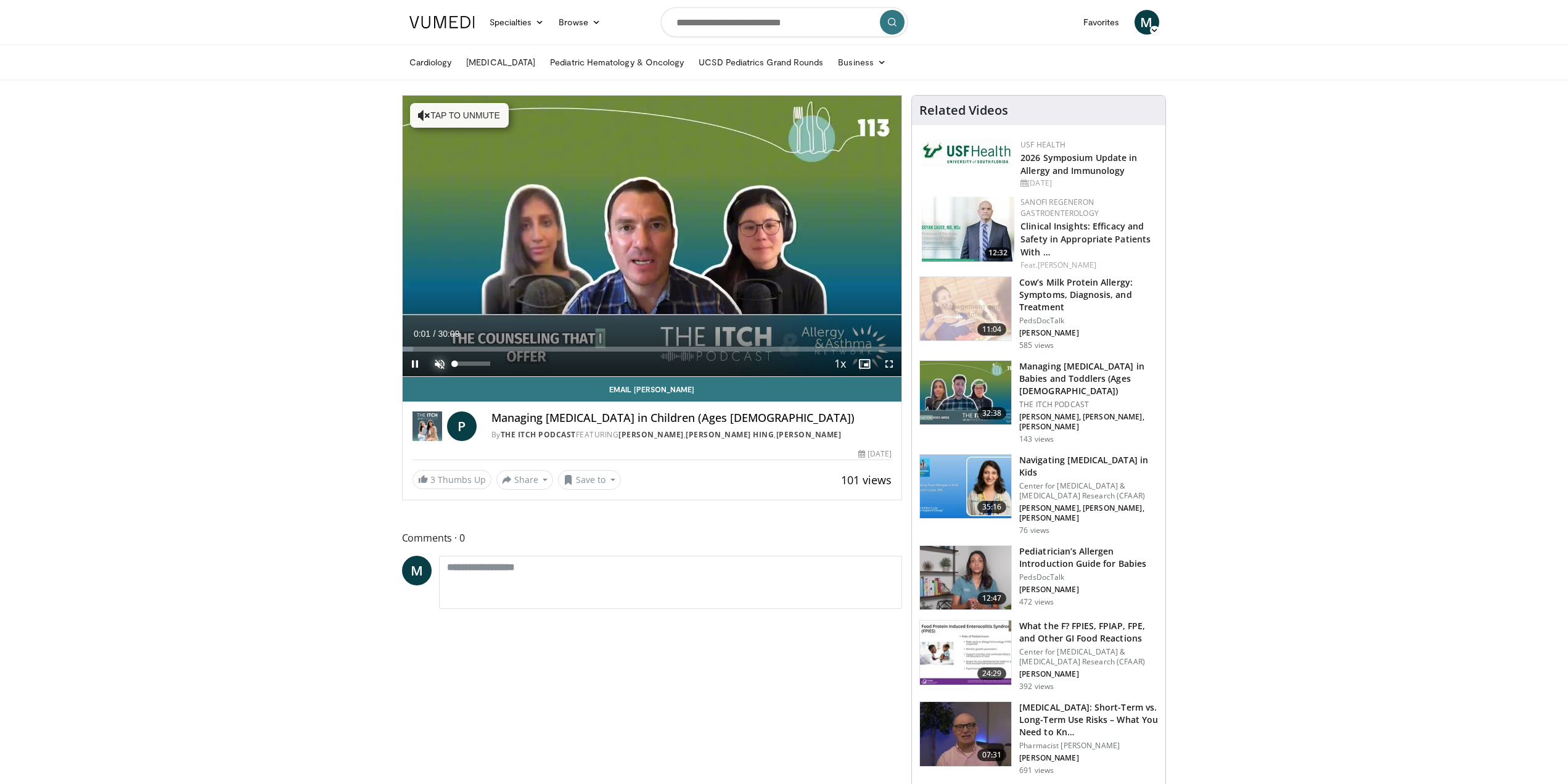
click at [438, 367] on span "Video Player" at bounding box center [440, 364] width 25 height 25
click at [418, 365] on span "Video Player" at bounding box center [415, 364] width 25 height 25
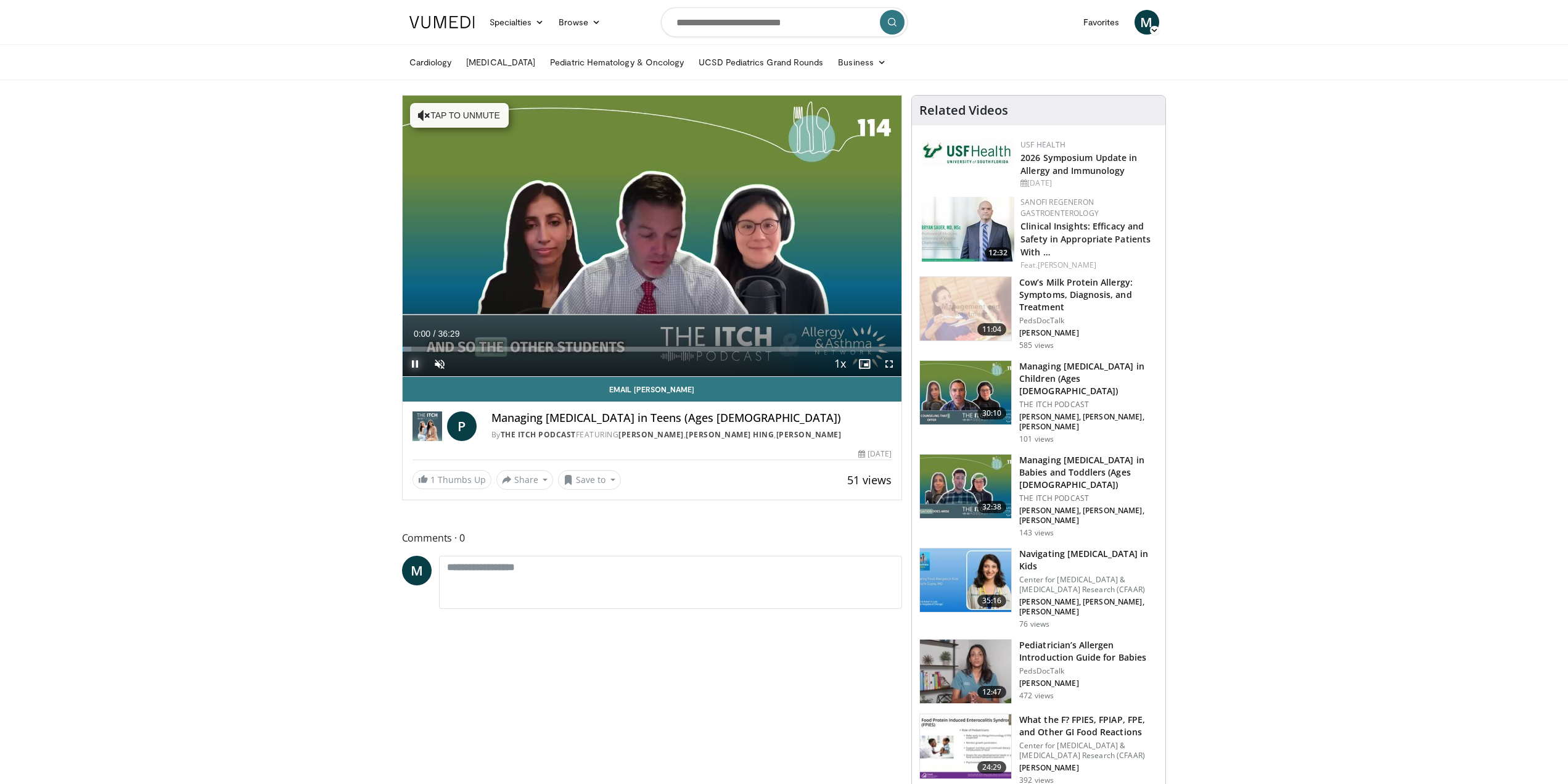
click at [416, 365] on span "Video Player" at bounding box center [415, 364] width 25 height 25
click at [442, 362] on span "Video Player" at bounding box center [440, 364] width 25 height 25
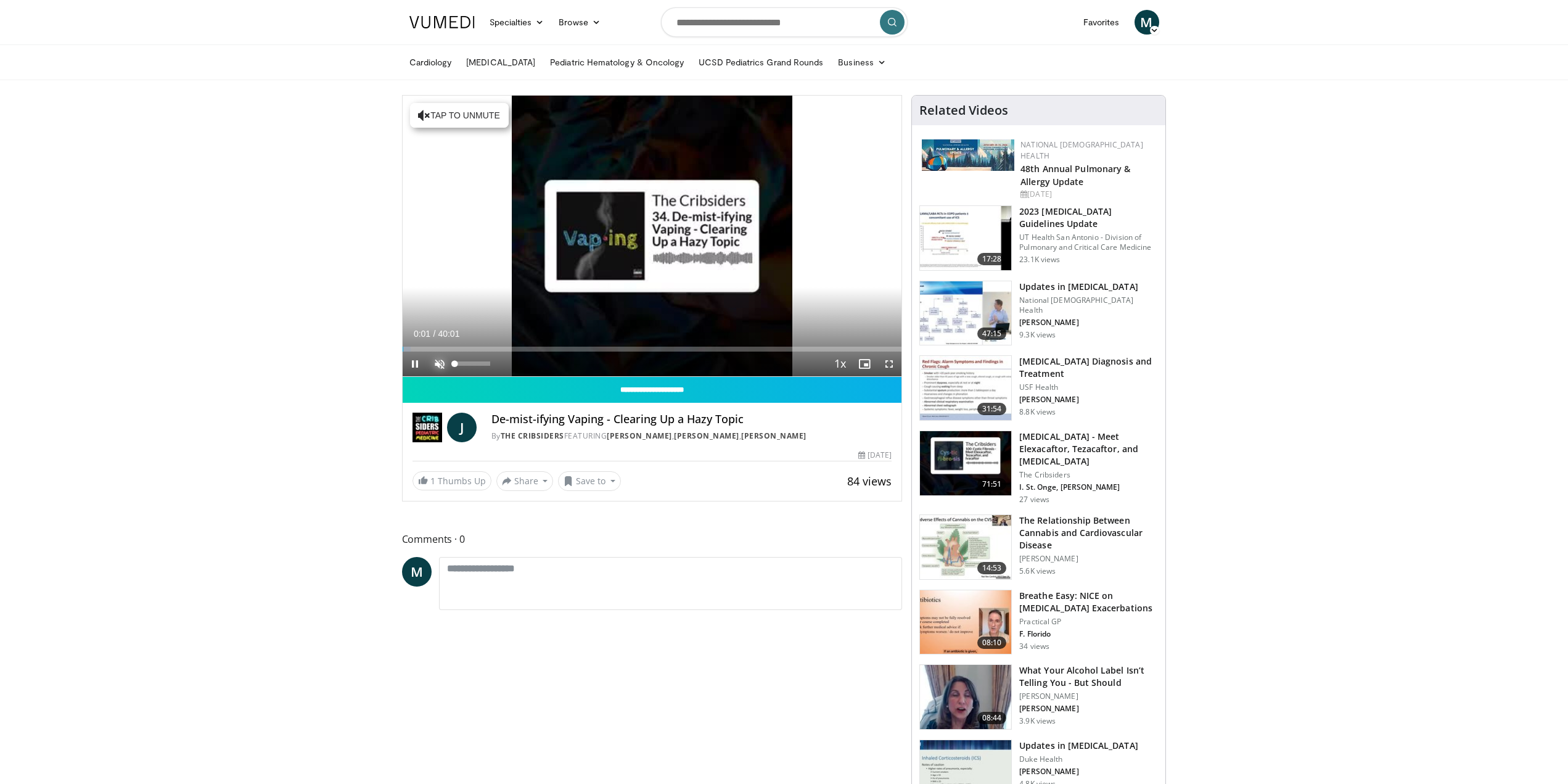
click at [440, 361] on span "Video Player" at bounding box center [440, 364] width 25 height 25
click at [412, 366] on span "Video Player" at bounding box center [415, 364] width 25 height 25
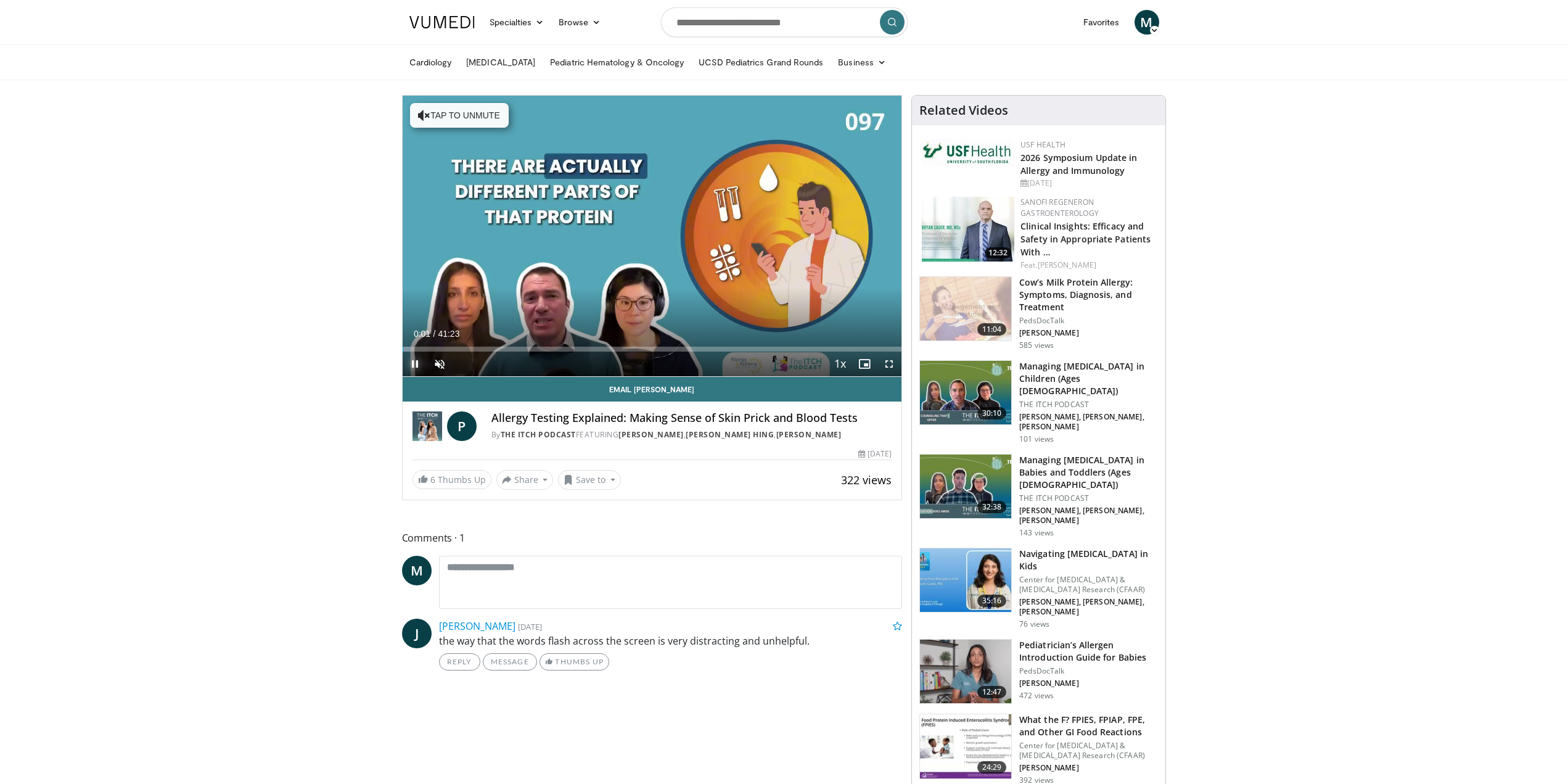
click at [415, 364] on span "Video Player" at bounding box center [415, 364] width 25 height 25
click at [437, 362] on span "Video Player" at bounding box center [440, 364] width 25 height 25
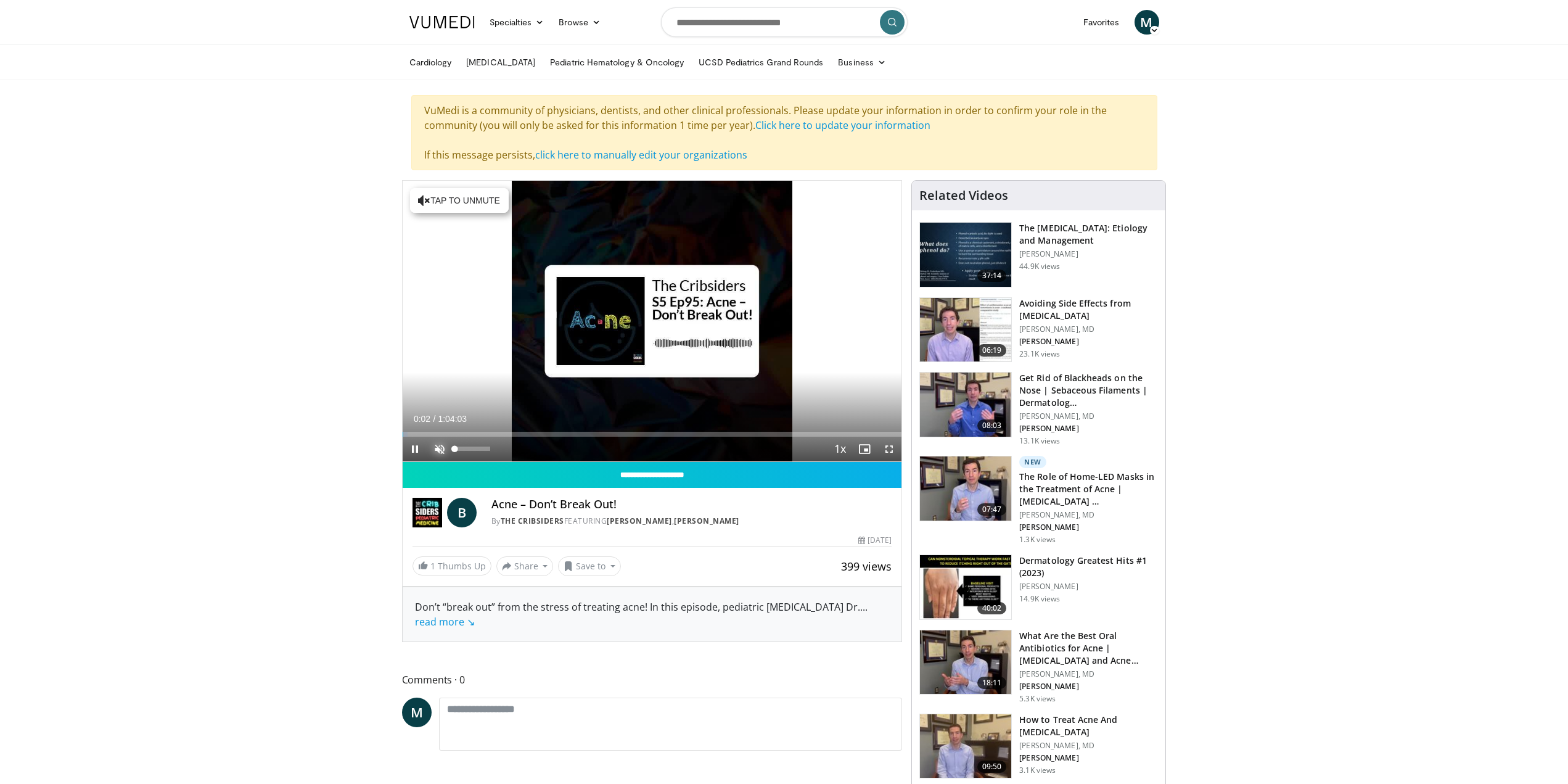
click at [438, 462] on span "Video Player" at bounding box center [440, 449] width 25 height 25
click at [416, 462] on span "Video Player" at bounding box center [415, 449] width 25 height 25
